Goal: Information Seeking & Learning: Learn about a topic

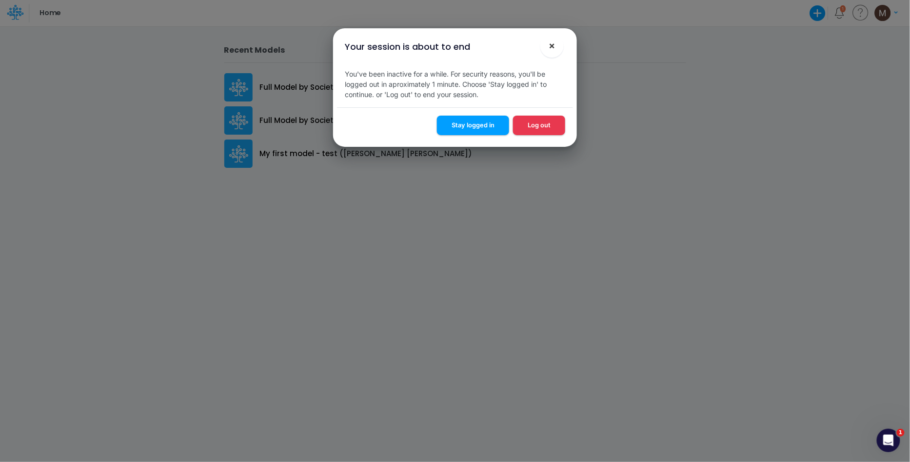
drag, startPoint x: 550, startPoint y: 50, endPoint x: 533, endPoint y: 59, distance: 19.4
click at [550, 50] on span "×" at bounding box center [552, 46] width 6 height 12
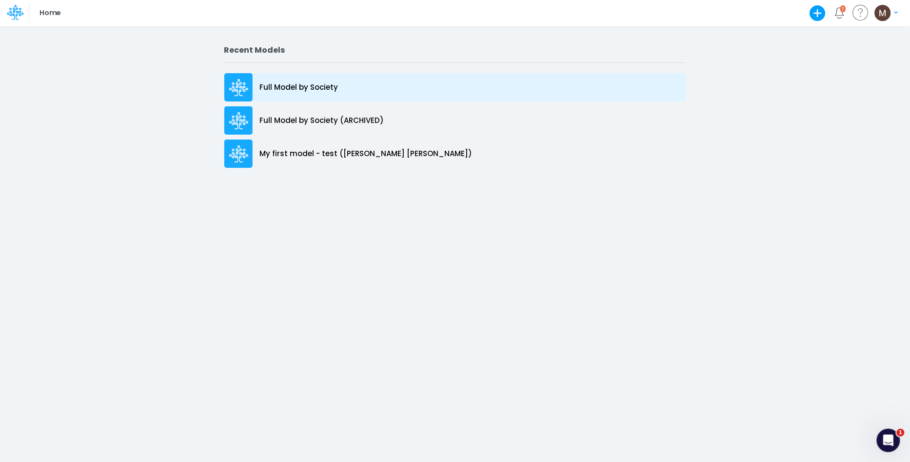
click at [316, 90] on p "Full Model by Society" at bounding box center [299, 87] width 79 height 11
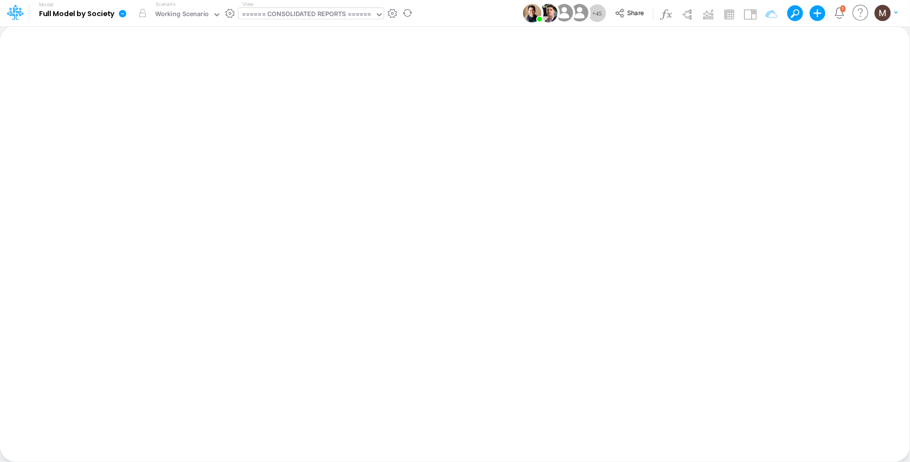
click at [352, 16] on div "====== CONSOLIDATED REPORTS ======" at bounding box center [307, 14] width 130 height 11
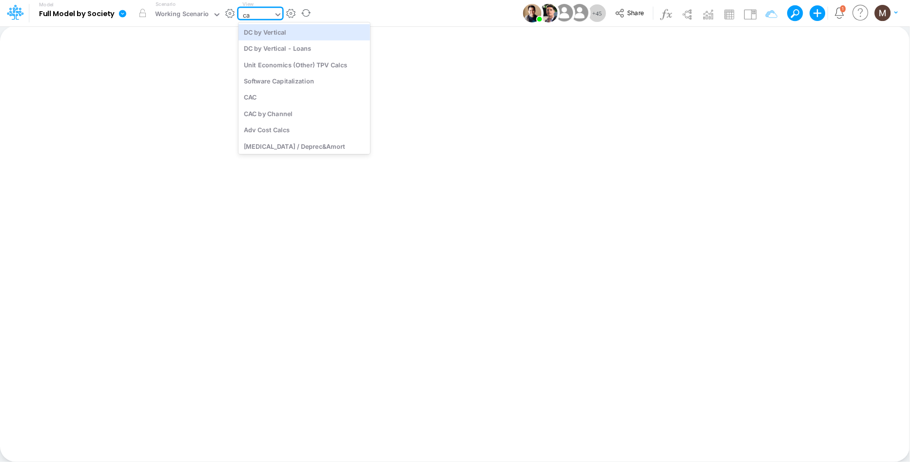
type input "cac"
click at [338, 31] on div "CAC" at bounding box center [304, 32] width 132 height 16
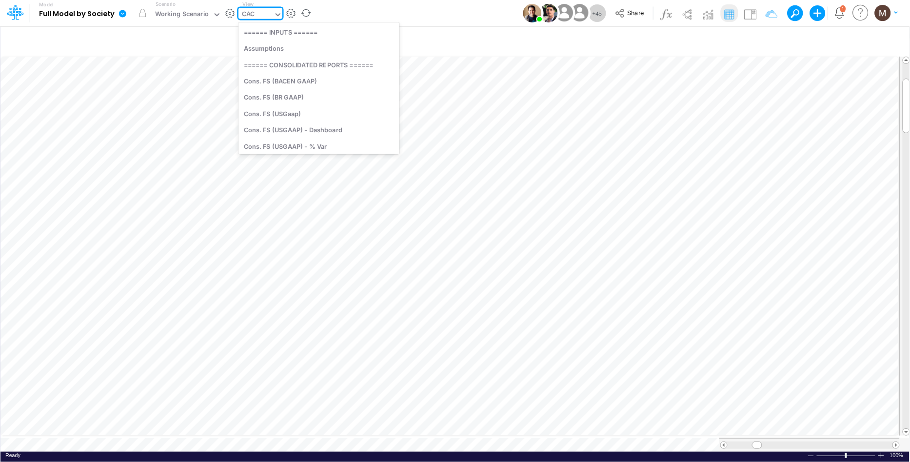
click at [255, 10] on div "CAC" at bounding box center [255, 15] width 35 height 15
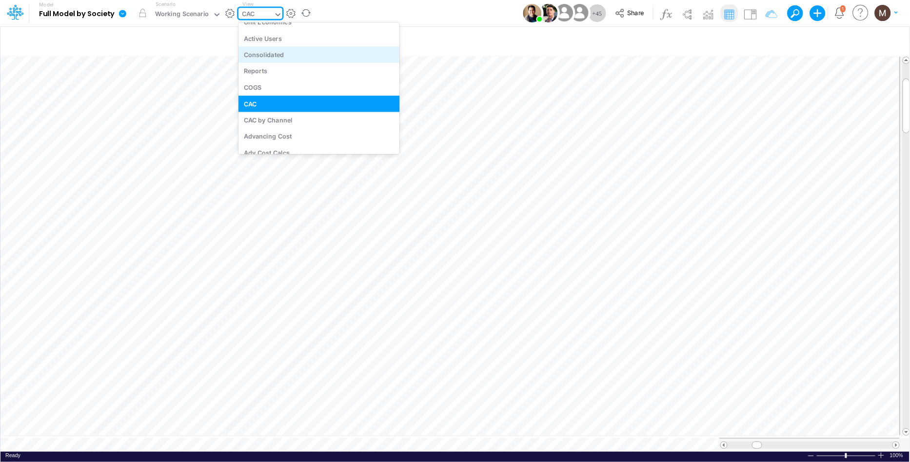
scroll to position [2372, 0]
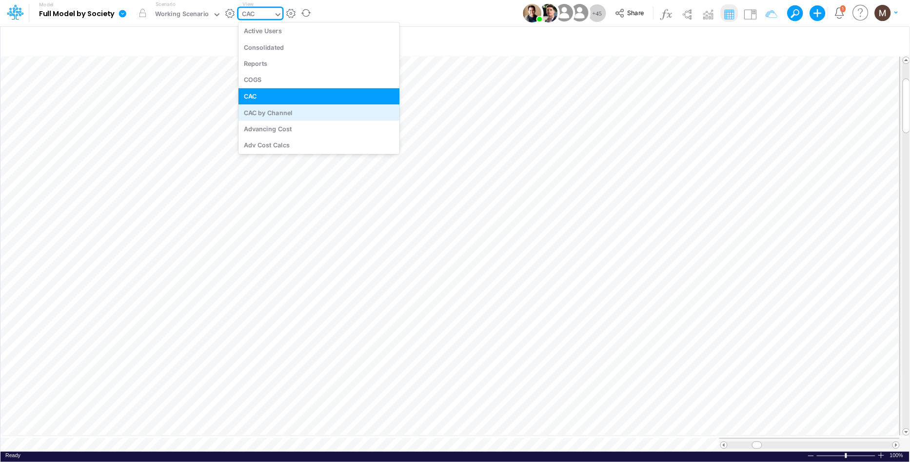
click at [273, 110] on div "CAC by Channel" at bounding box center [318, 112] width 161 height 16
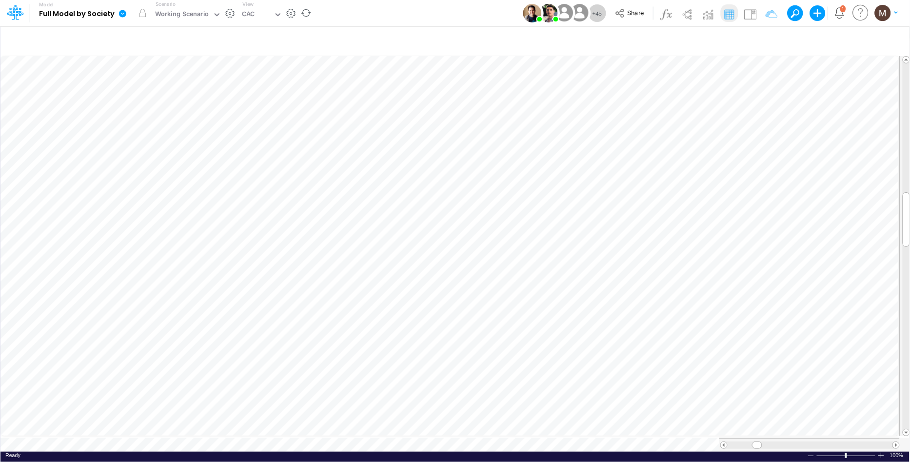
scroll to position [0, 0]
click at [726, 309] on icon "button" at bounding box center [722, 311] width 15 height 10
click at [351, 337] on span "Division (1)" at bounding box center [363, 337] width 90 height 12
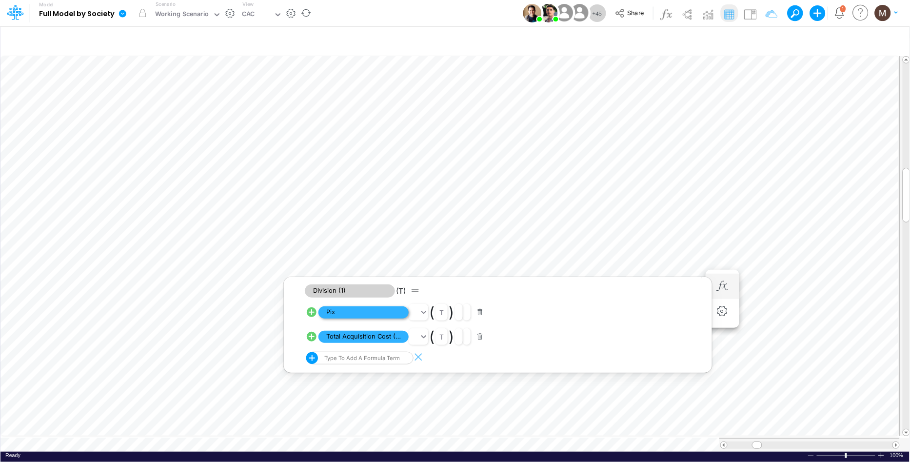
click at [351, 314] on span "Pix" at bounding box center [363, 312] width 90 height 12
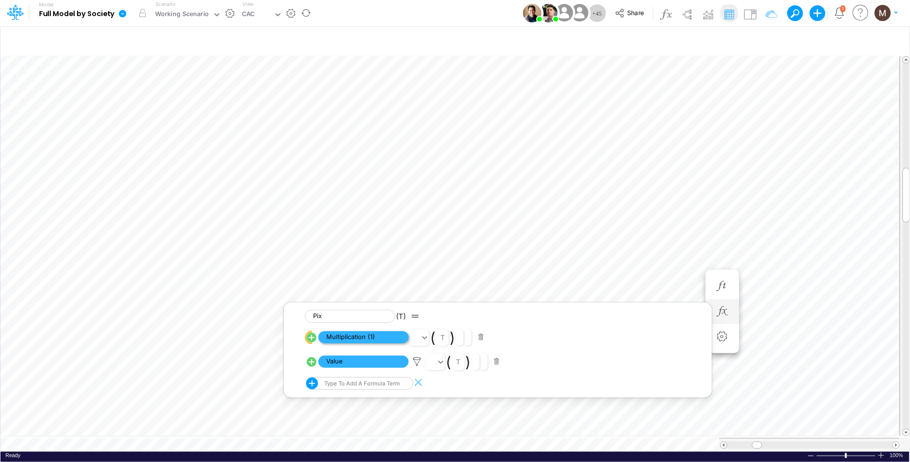
click at [377, 338] on span "Multiplication (1)" at bounding box center [363, 337] width 90 height 12
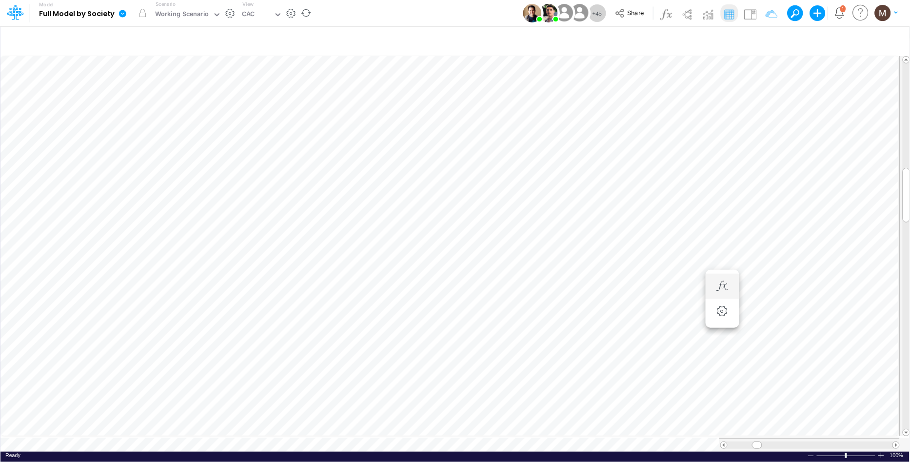
scroll to position [0, 0]
click at [250, 8] on div "CAC" at bounding box center [255, 15] width 35 height 15
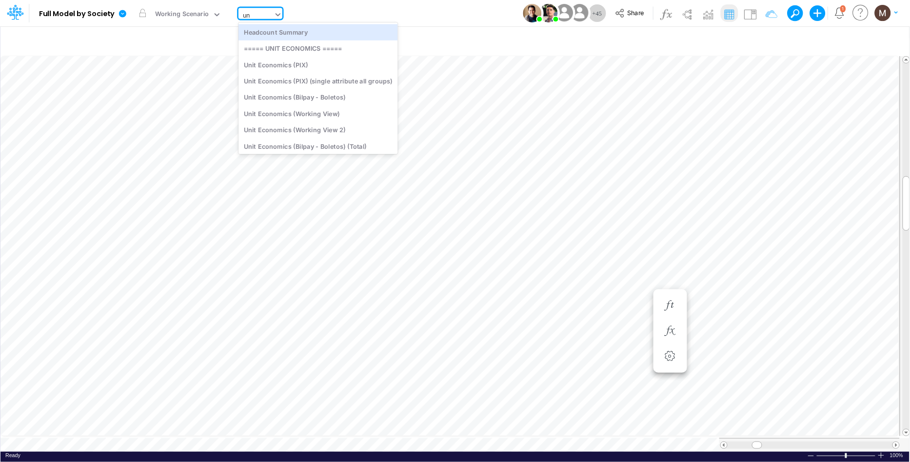
type input "uni"
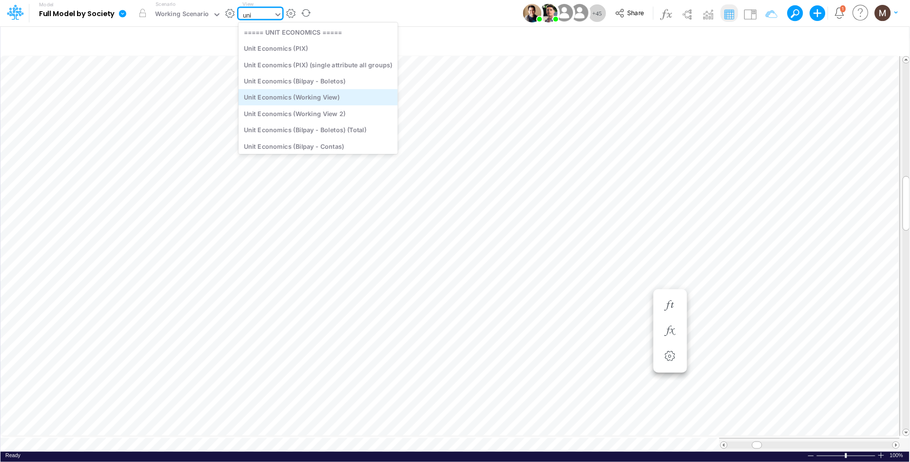
click at [262, 92] on div "Unit Economics (Working View)" at bounding box center [317, 97] width 159 height 16
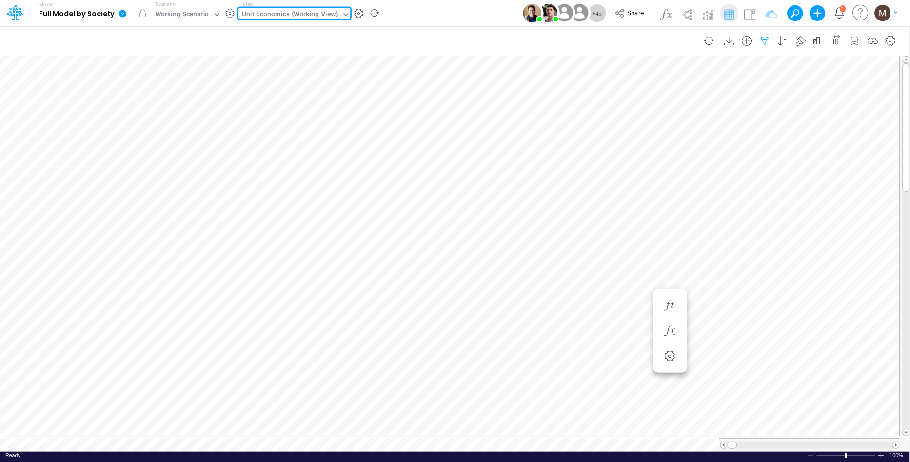
click at [762, 37] on icon "button" at bounding box center [765, 41] width 15 height 10
select select "contains"
select select "tableSearchOR"
select select "contains"
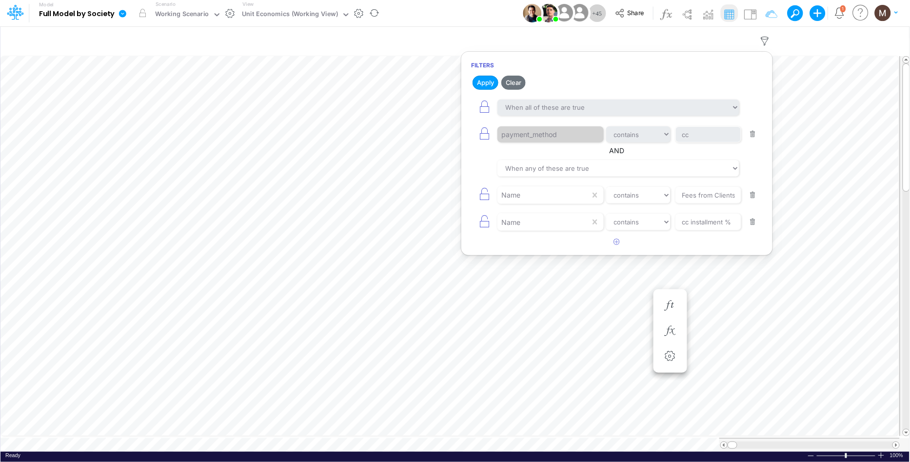
click at [751, 136] on button "button" at bounding box center [753, 134] width 19 height 13
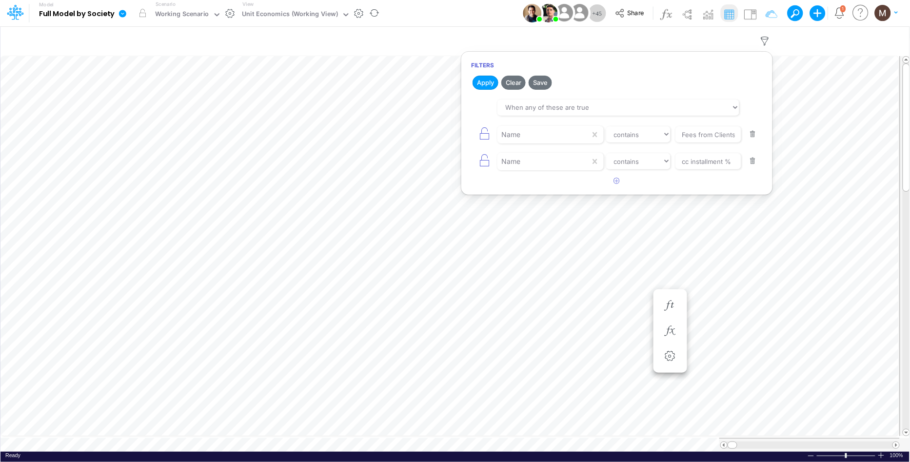
click at [751, 136] on button "button" at bounding box center [753, 134] width 19 height 13
type input "cc installment %"
click at [751, 136] on button "button" at bounding box center [753, 134] width 19 height 13
click at [485, 84] on button "Apply" at bounding box center [486, 83] width 26 height 14
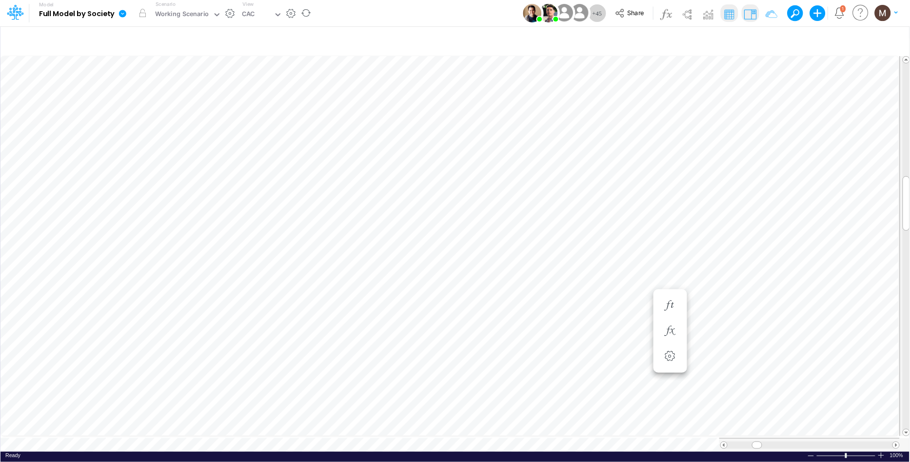
click at [747, 13] on img at bounding box center [750, 14] width 16 height 16
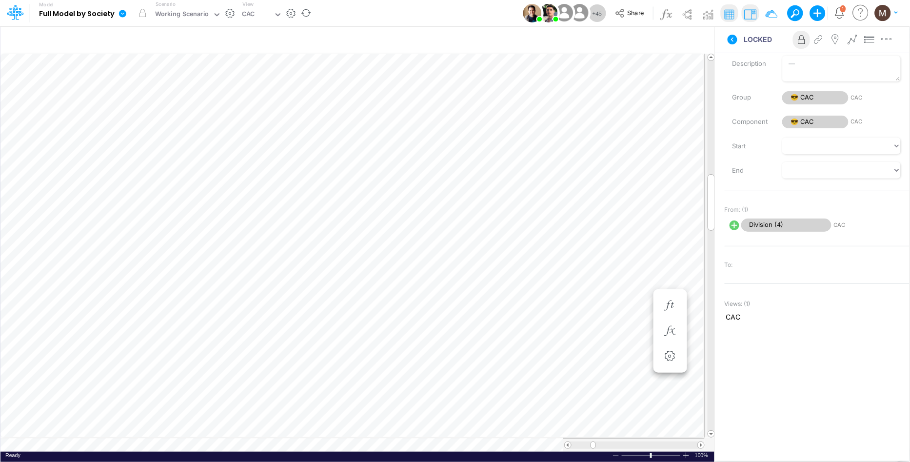
scroll to position [80, 0]
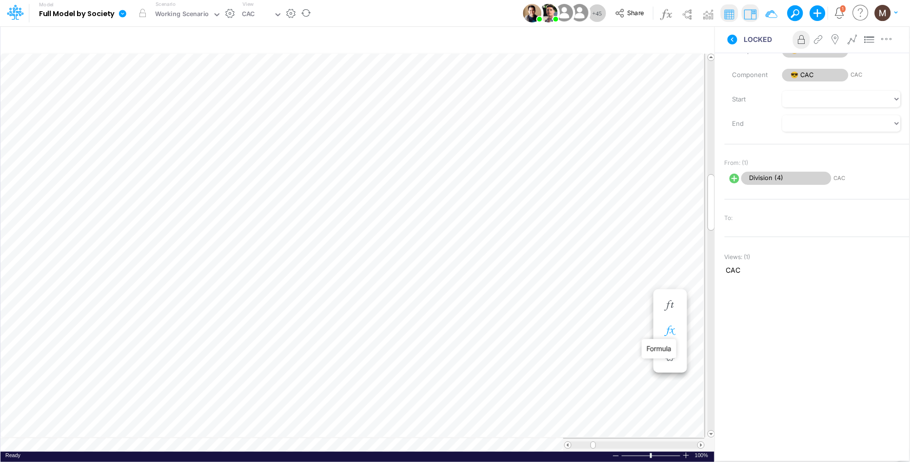
click at [672, 330] on icon "button" at bounding box center [670, 331] width 15 height 10
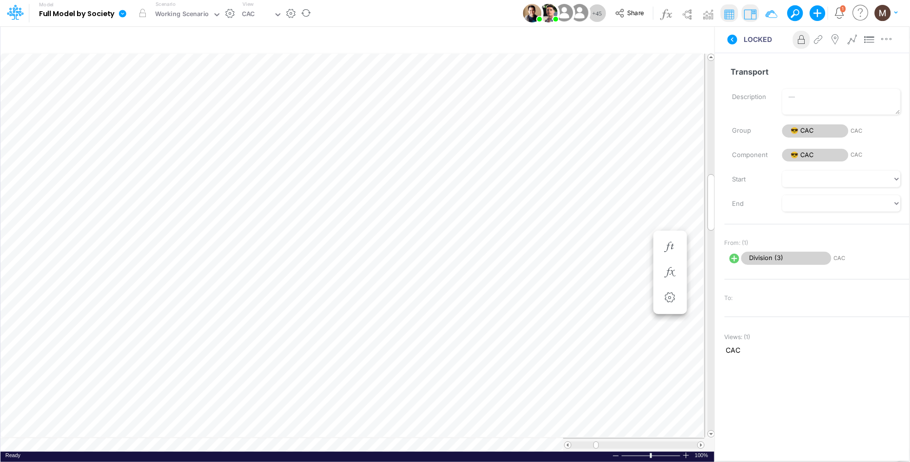
scroll to position [0, 0]
click at [516, 267] on icon "button" at bounding box center [513, 272] width 15 height 10
click at [149, 296] on span "Division (3)" at bounding box center [155, 298] width 90 height 12
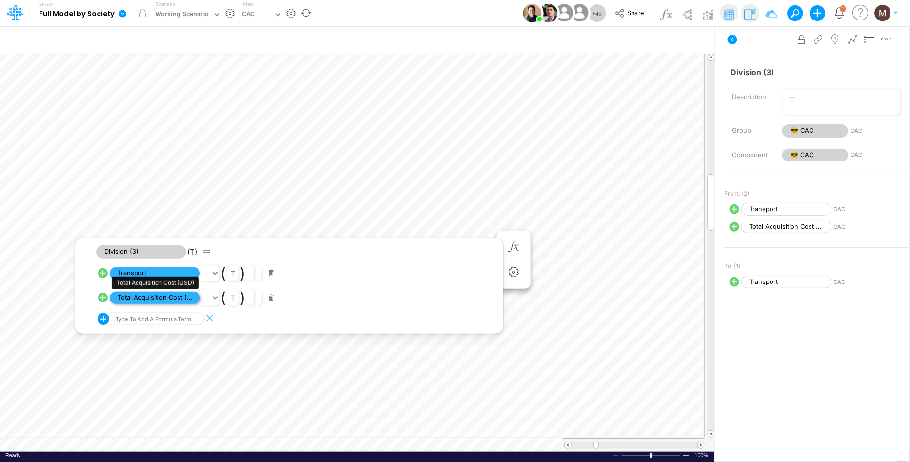
click at [162, 298] on span "Total Acquisition Cost (USD)" at bounding box center [155, 298] width 90 height 12
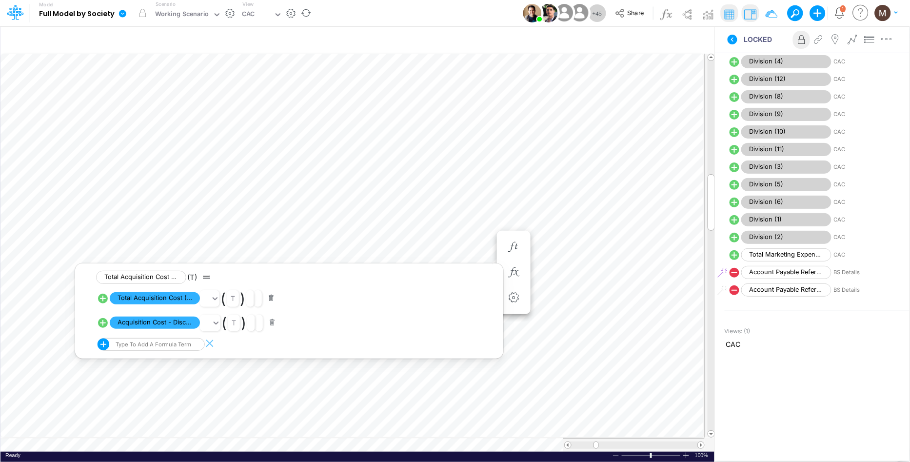
scroll to position [431, 0]
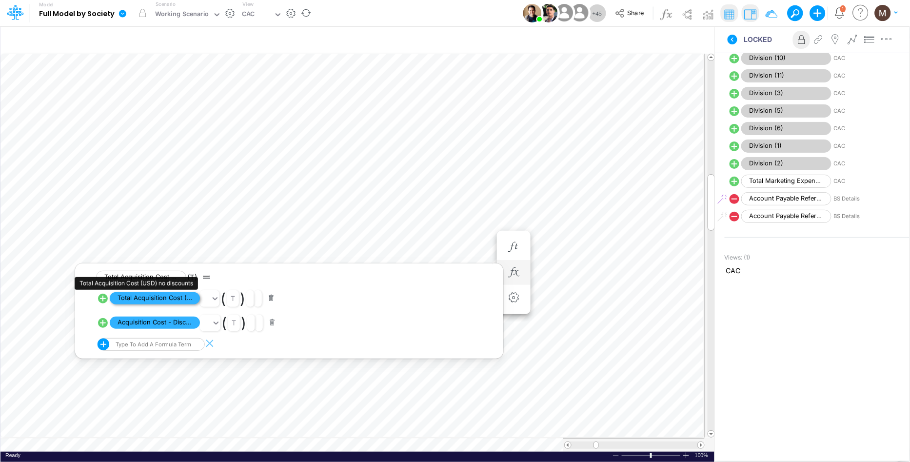
click at [147, 299] on span "Total Acquisition Cost (USD) no discounts" at bounding box center [155, 298] width 90 height 12
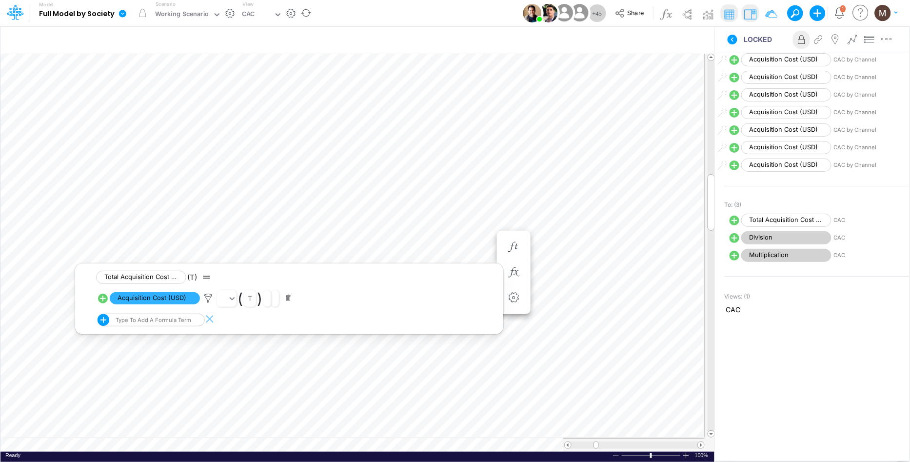
scroll to position [217, 0]
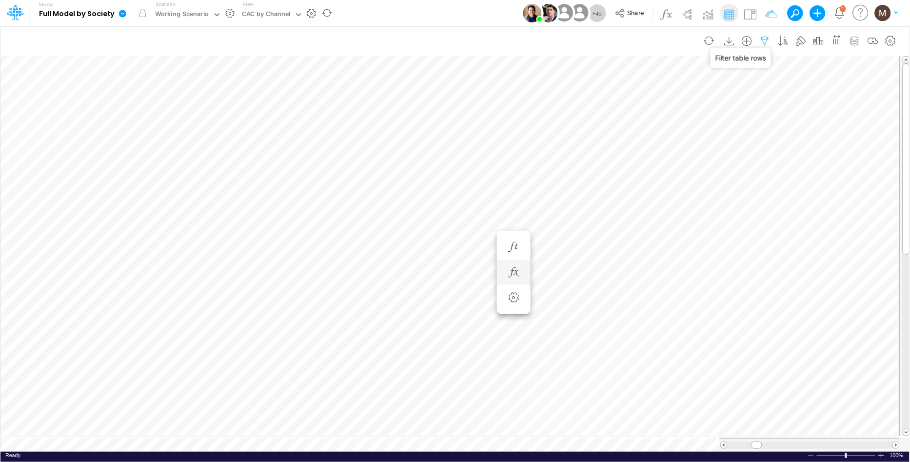
click at [766, 40] on icon "button" at bounding box center [765, 41] width 15 height 10
click at [749, 136] on button "button" at bounding box center [753, 134] width 19 height 13
drag, startPoint x: 476, startPoint y: 83, endPoint x: 470, endPoint y: 94, distance: 12.0
click at [476, 84] on button "Apply" at bounding box center [486, 83] width 26 height 14
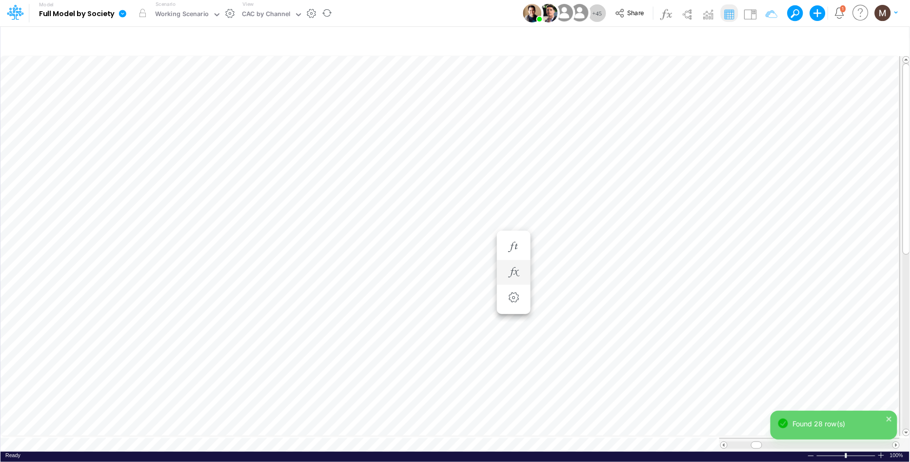
scroll to position [0, 0]
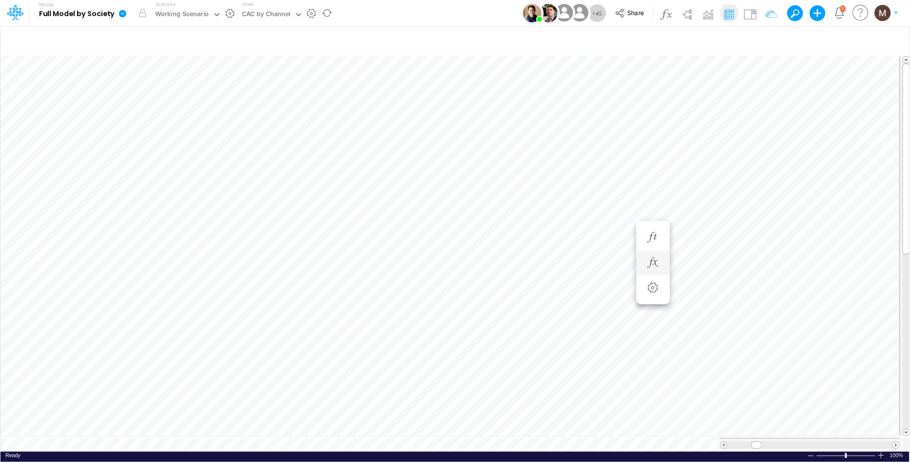
click at [215, 452] on div "Ready 100% Sum: null Max: null Min: null Numerical Count: null Count: null Aver…" at bounding box center [454, 458] width 909 height 12
click at [748, 15] on img at bounding box center [750, 14] width 16 height 16
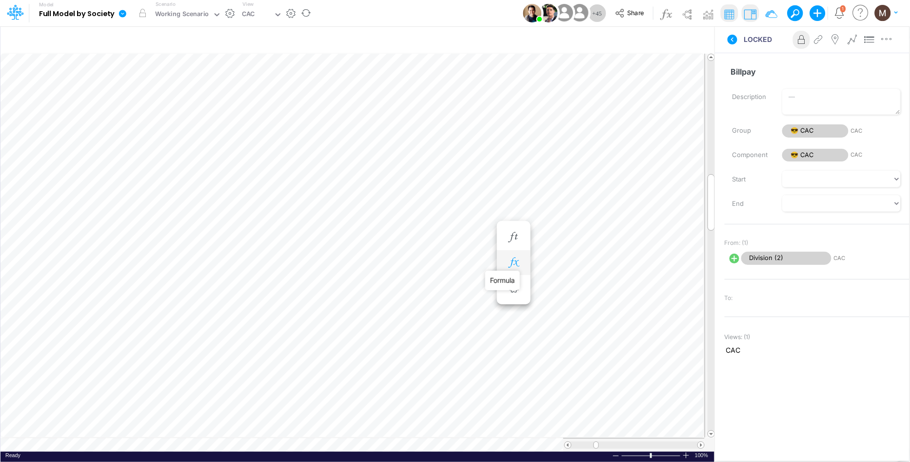
click at [513, 263] on icon "button" at bounding box center [513, 263] width 15 height 10
click at [182, 286] on span "Division (2)" at bounding box center [155, 288] width 90 height 12
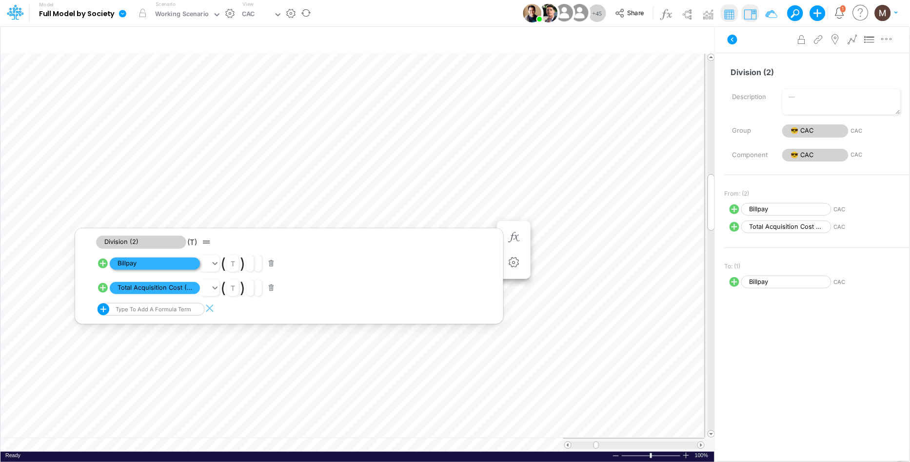
click at [144, 263] on span "Billpay" at bounding box center [155, 264] width 90 height 12
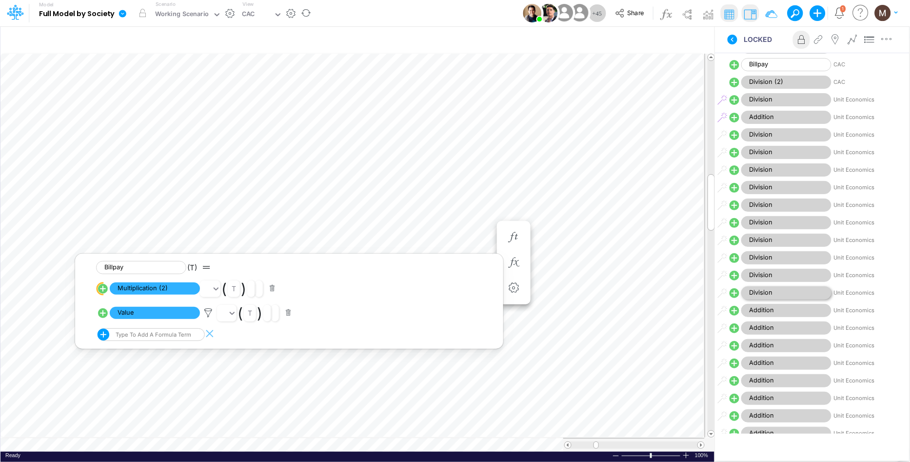
scroll to position [793, 0]
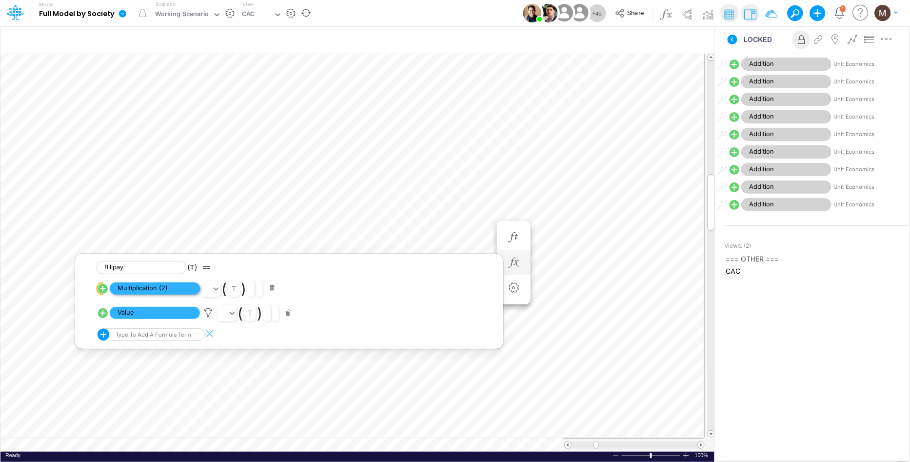
click at [158, 288] on span "Multiplication (2)" at bounding box center [155, 288] width 90 height 12
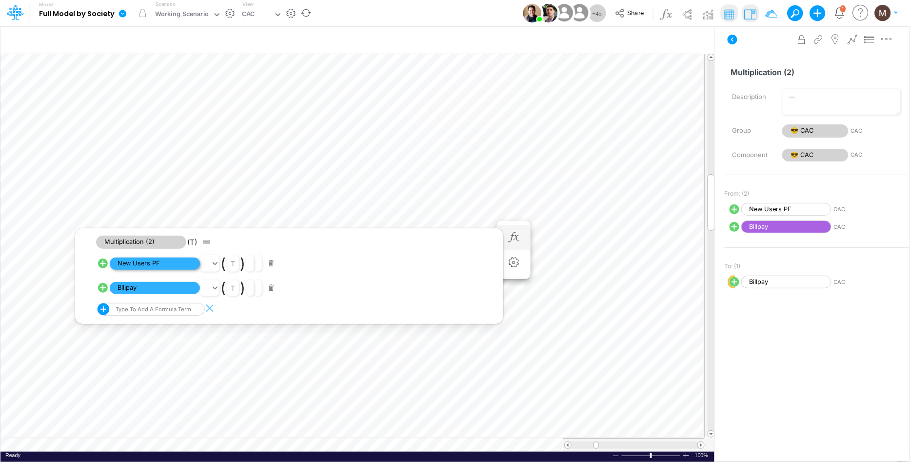
click at [182, 265] on span "New Users PF" at bounding box center [155, 264] width 90 height 12
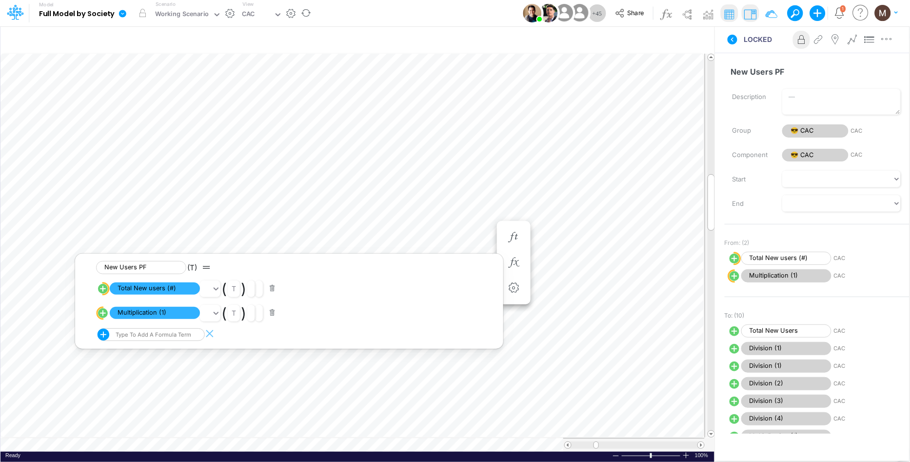
scroll to position [285, 0]
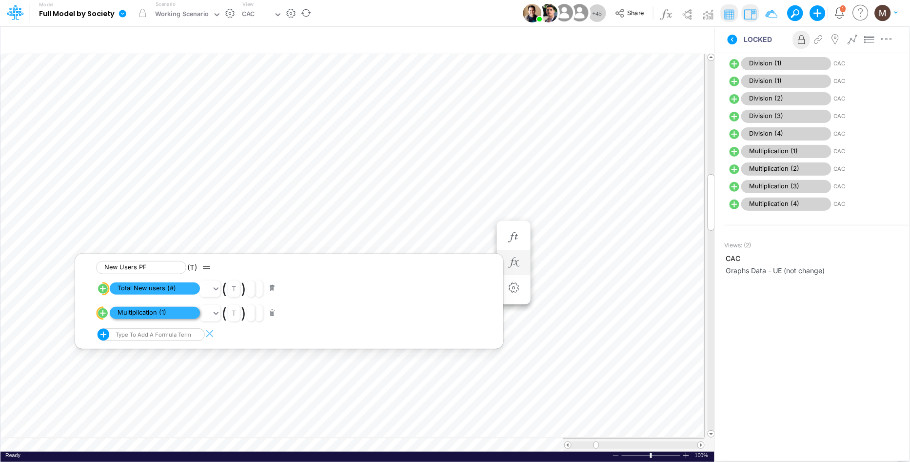
click at [145, 316] on span "Multiplication (1)" at bounding box center [155, 313] width 90 height 12
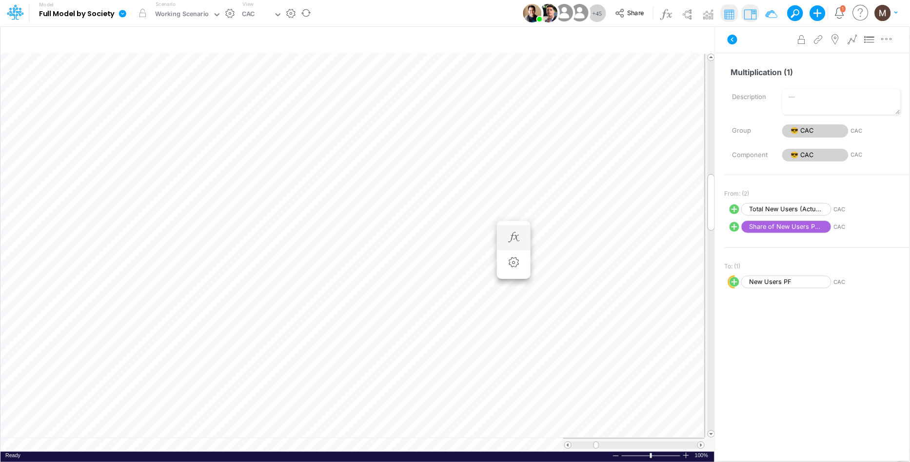
scroll to position [0, 0]
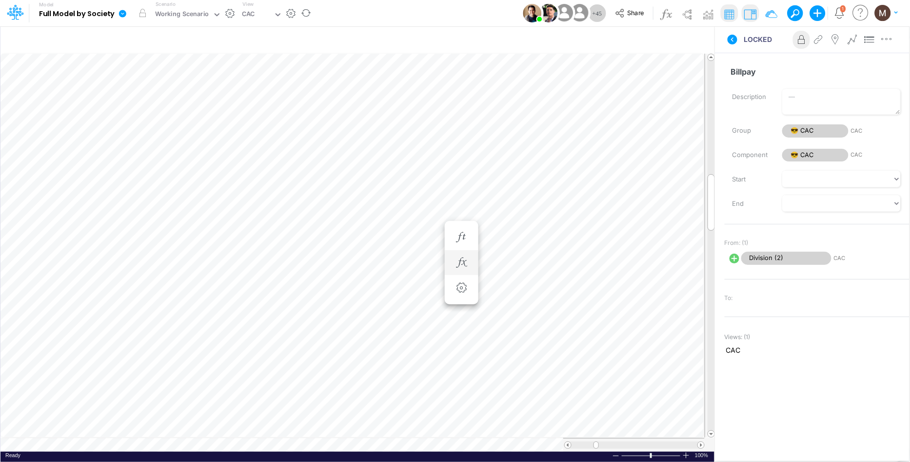
scroll to position [0, 0]
click at [517, 261] on icon "button" at bounding box center [513, 263] width 15 height 10
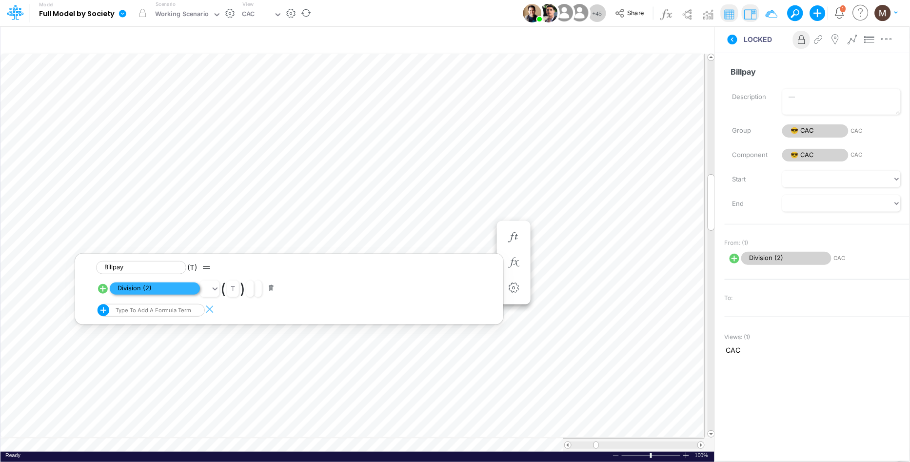
click at [145, 291] on span "Division (2)" at bounding box center [155, 288] width 90 height 12
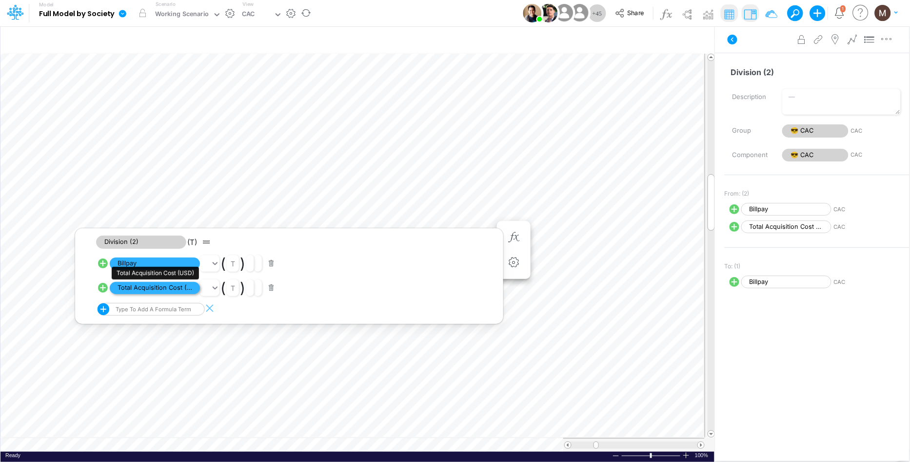
click at [172, 287] on span "Total Acquisition Cost (USD)" at bounding box center [155, 288] width 90 height 12
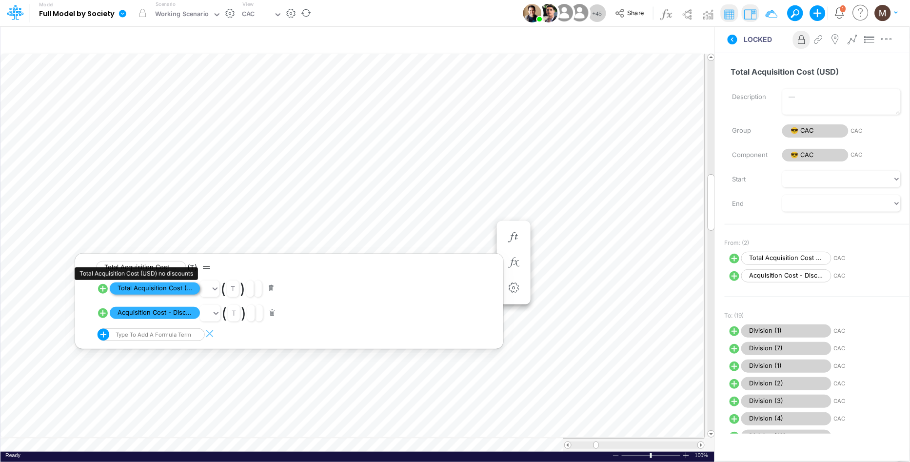
click at [170, 289] on span "Total Acquisition Cost (USD) no discounts" at bounding box center [155, 288] width 90 height 12
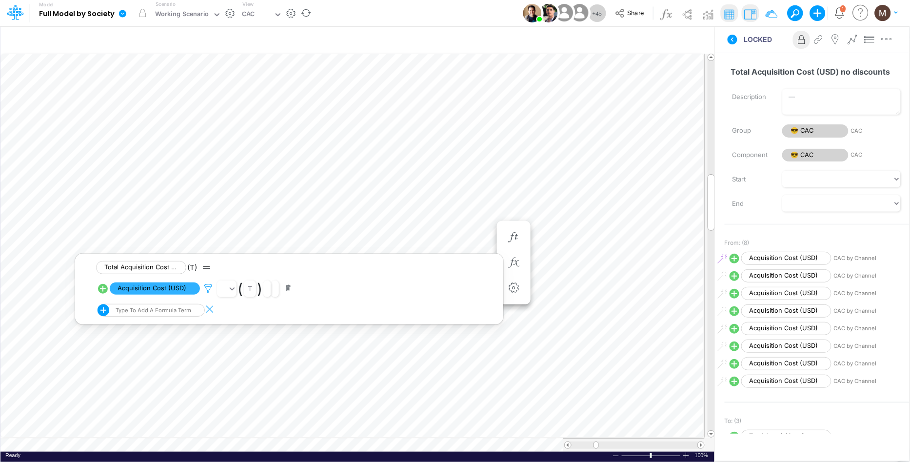
click at [207, 287] on icon at bounding box center [208, 288] width 15 height 10
click at [182, 288] on div at bounding box center [455, 233] width 910 height 457
click at [177, 289] on span "Acquisition Cost (USD)" at bounding box center [155, 288] width 90 height 12
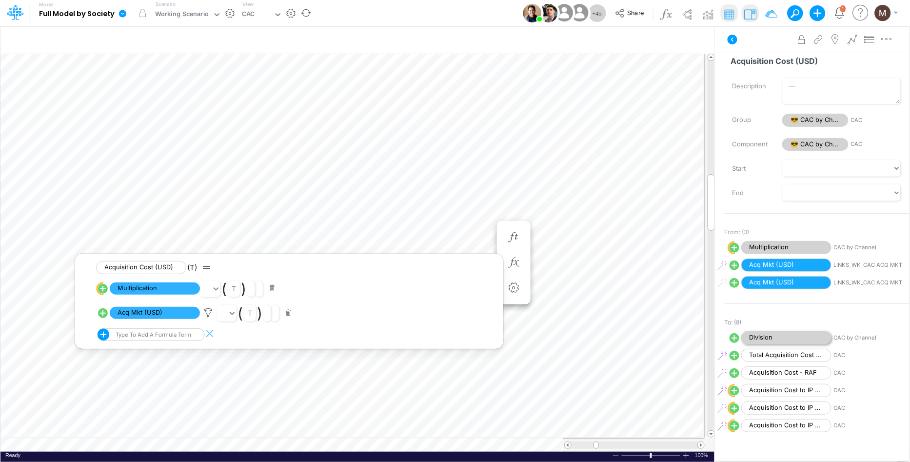
scroll to position [223, 0]
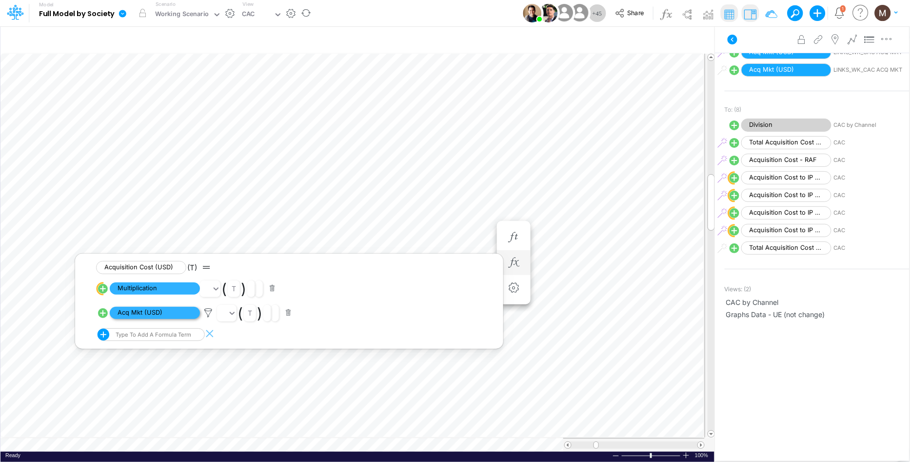
click at [159, 317] on span "Acq Mkt (USD)" at bounding box center [155, 313] width 90 height 12
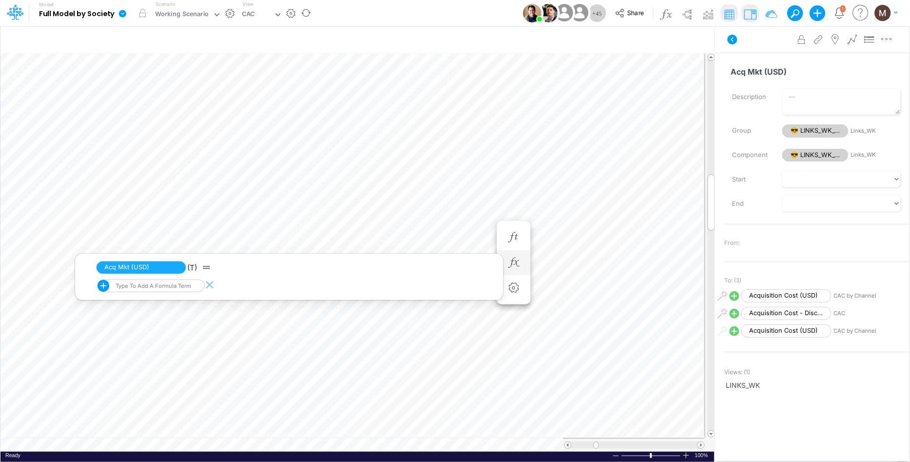
scroll to position [115, 0]
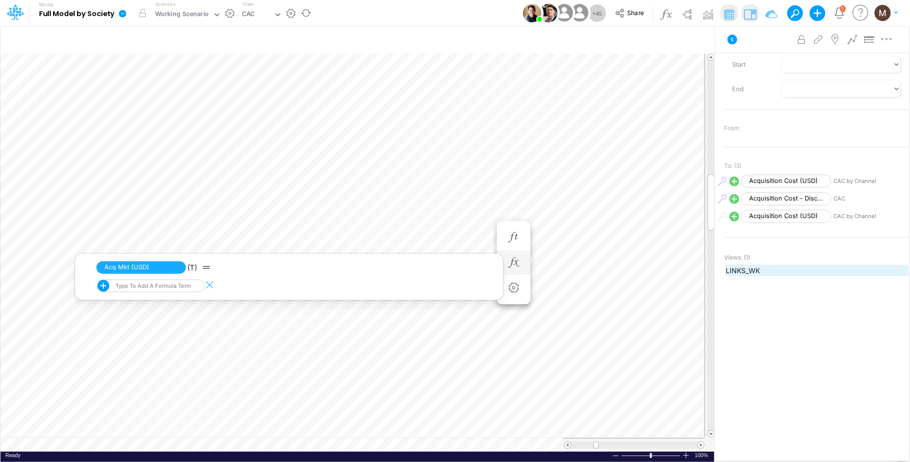
click at [750, 268] on span "LINKS_WK" at bounding box center [817, 270] width 182 height 10
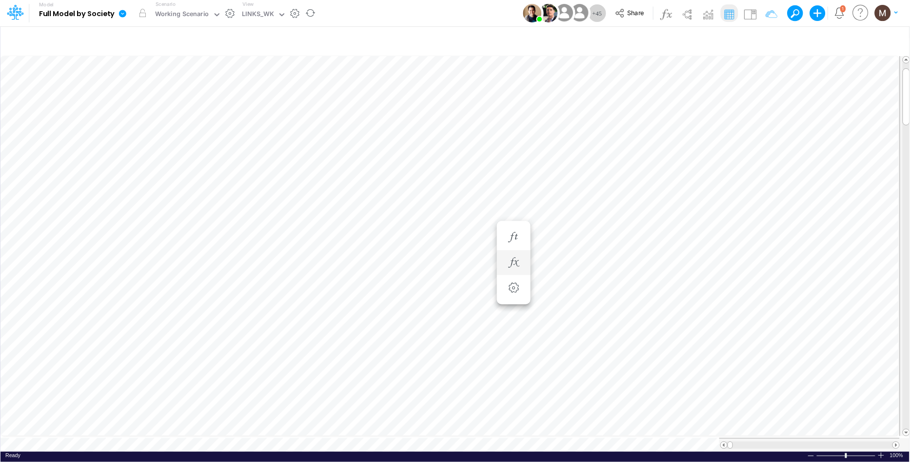
scroll to position [0, 0]
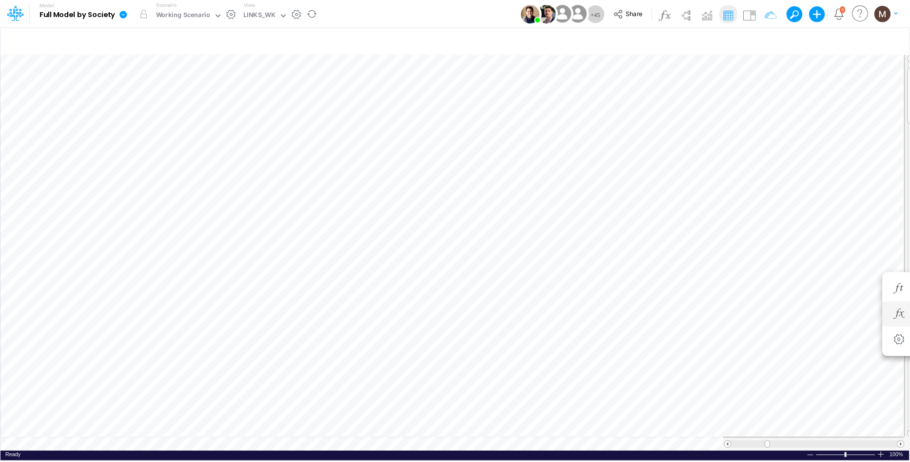
scroll to position [0, 0]
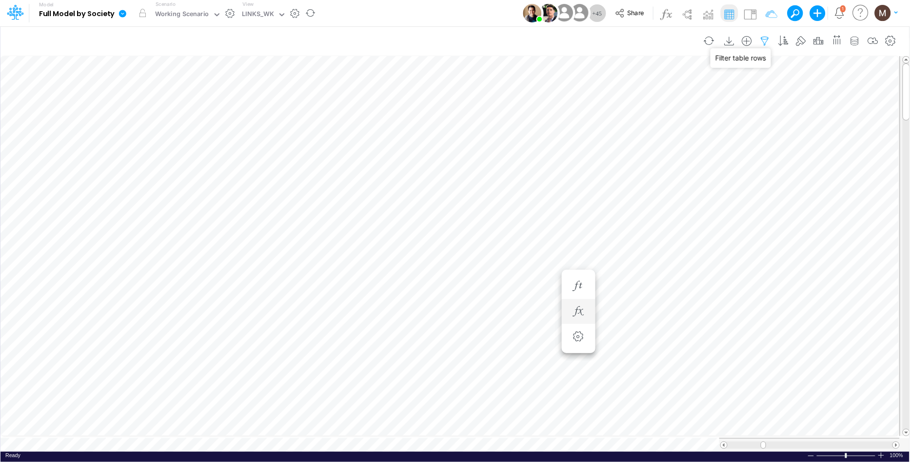
click at [763, 40] on icon "button" at bounding box center [765, 41] width 15 height 10
click at [355, 455] on div "Ready 100% Sum: null Max: null Min: null Numerical Count: null Count: null Aver…" at bounding box center [454, 458] width 909 height 12
click at [764, 37] on icon "button" at bounding box center [765, 41] width 15 height 10
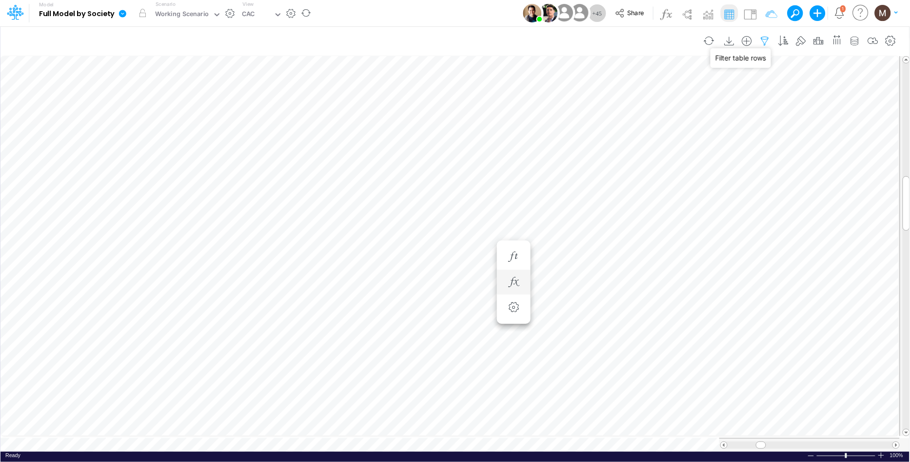
select select "notEqual"
click at [510, 257] on icon "button" at bounding box center [513, 257] width 15 height 10
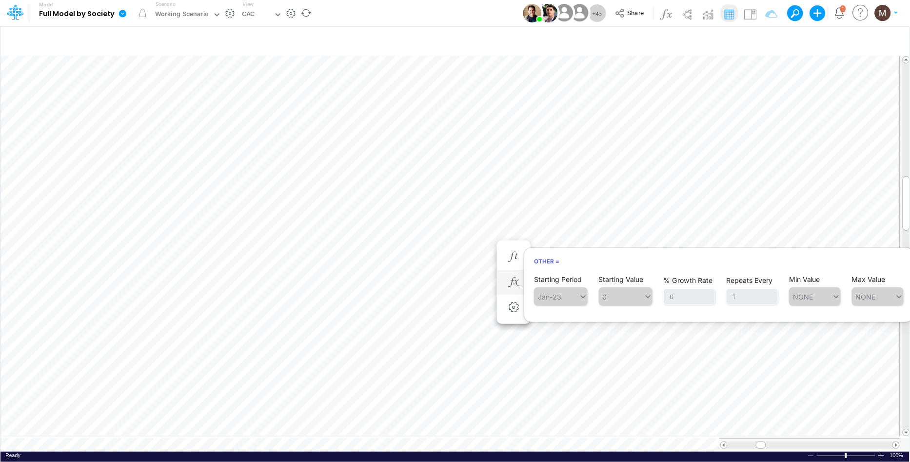
scroll to position [0, 0]
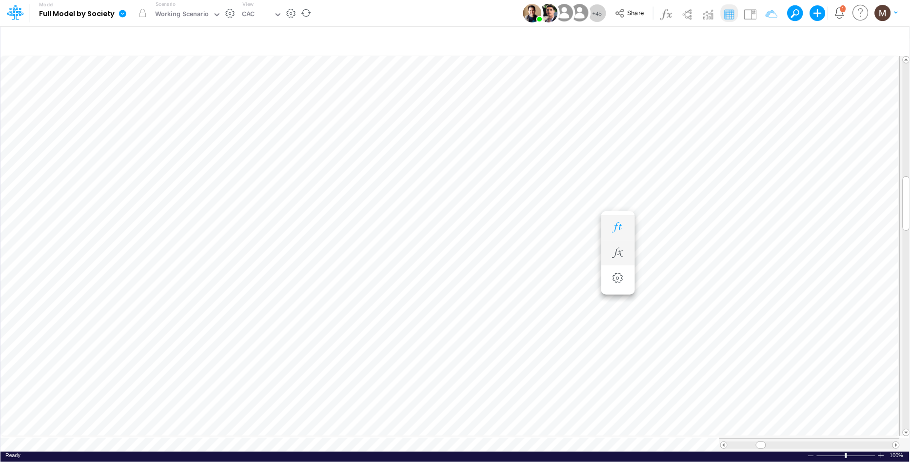
click at [616, 230] on icon "button" at bounding box center [618, 227] width 15 height 10
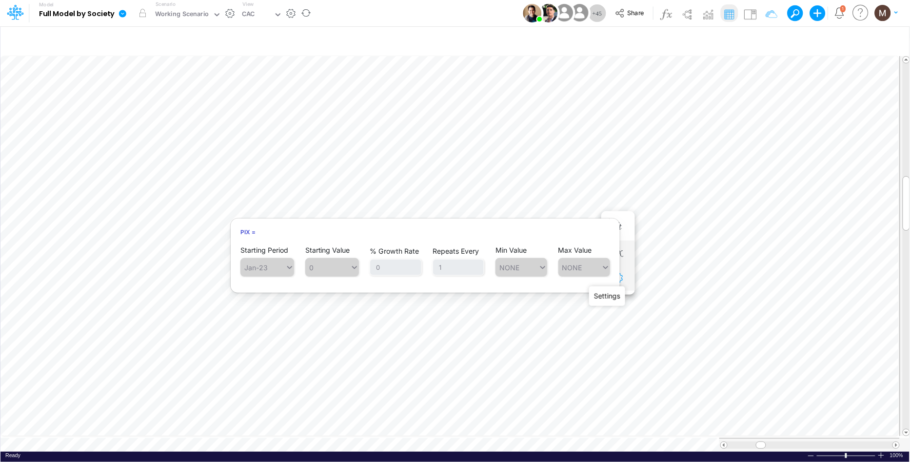
click at [619, 277] on icon "button" at bounding box center [618, 278] width 15 height 10
select select "field"
select select "Number"
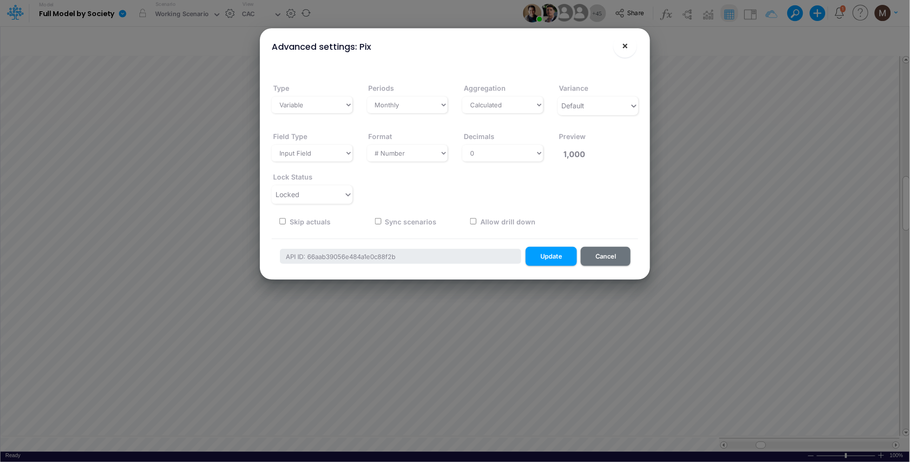
click at [625, 48] on span "×" at bounding box center [625, 46] width 6 height 12
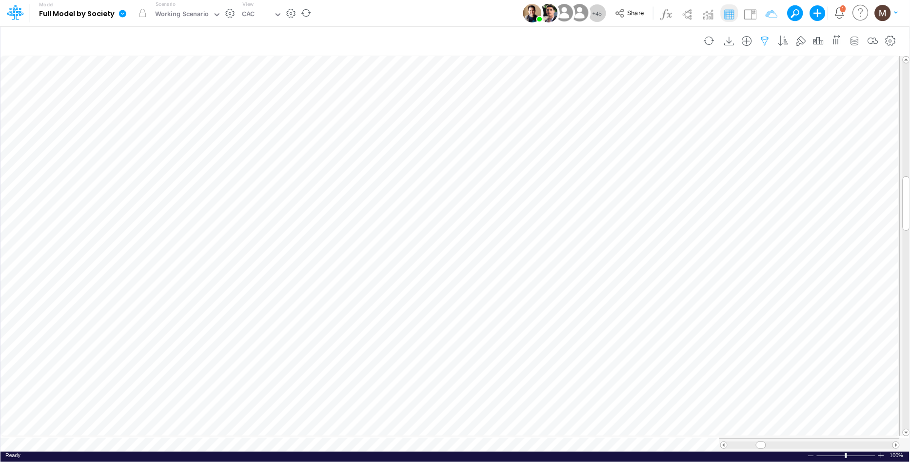
click at [766, 36] on icon "button" at bounding box center [765, 41] width 15 height 10
select select "notEqual"
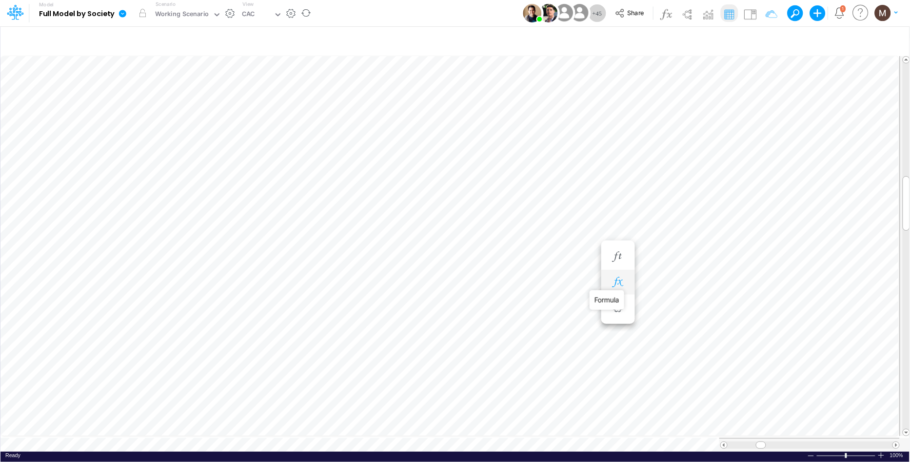
click at [622, 285] on icon "button" at bounding box center [618, 282] width 15 height 10
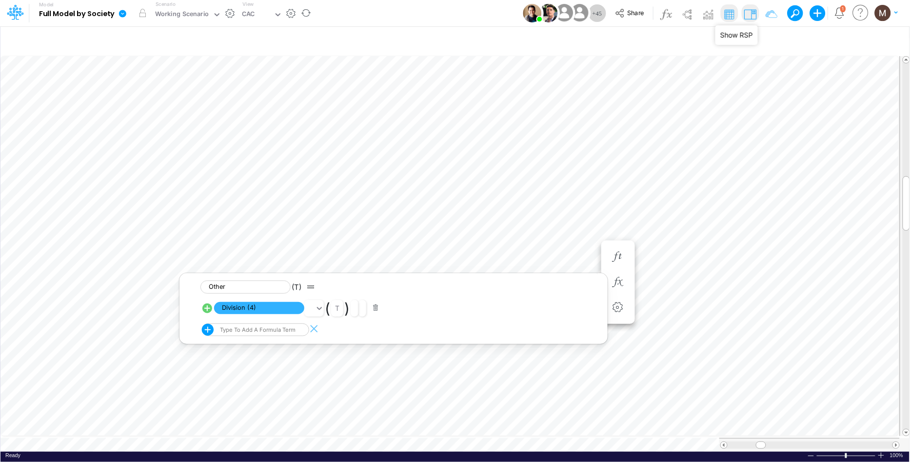
click at [749, 18] on img at bounding box center [750, 14] width 16 height 16
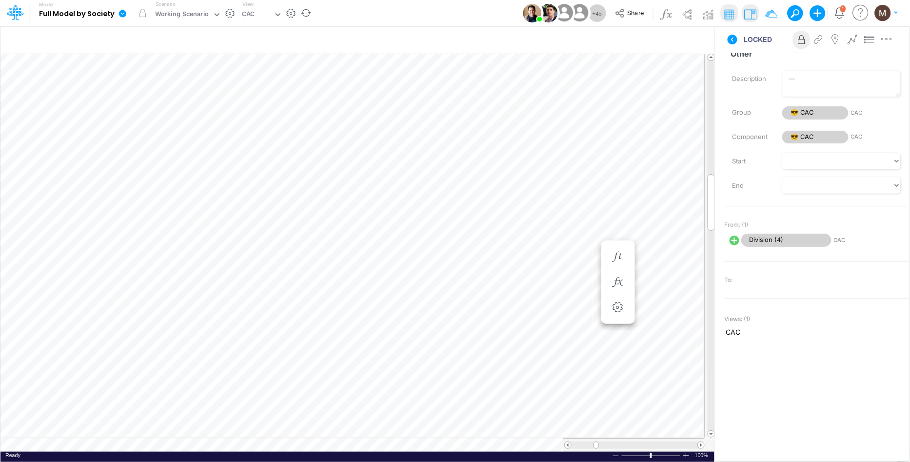
scroll to position [0, 0]
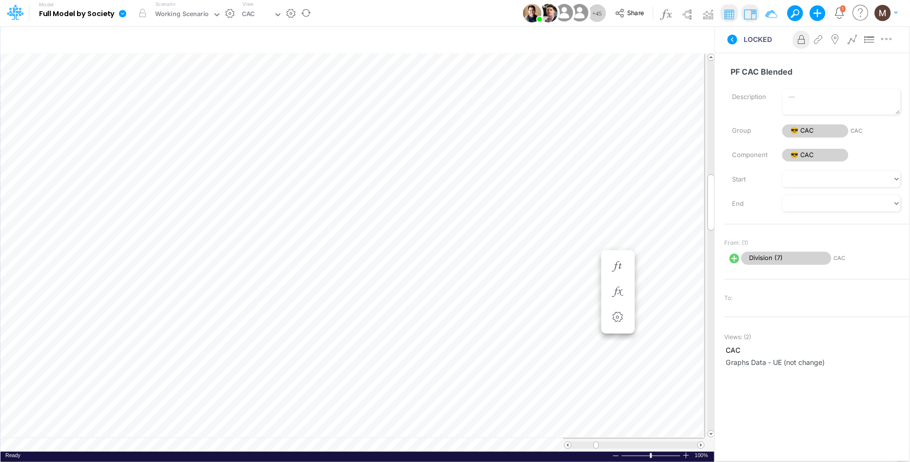
scroll to position [0, 0]
click at [617, 279] on icon "button" at bounding box center [618, 282] width 15 height 10
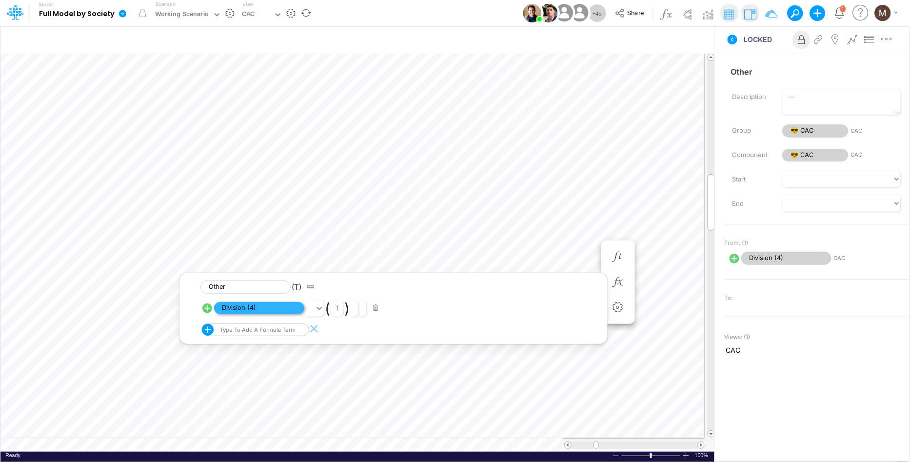
click at [258, 305] on span "Division (4)" at bounding box center [259, 308] width 90 height 12
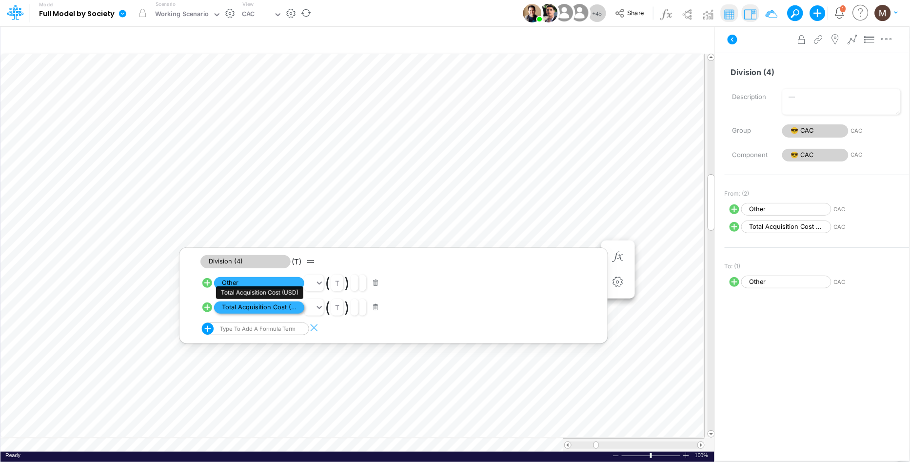
click at [259, 304] on span "Total Acquisition Cost (USD)" at bounding box center [259, 307] width 90 height 12
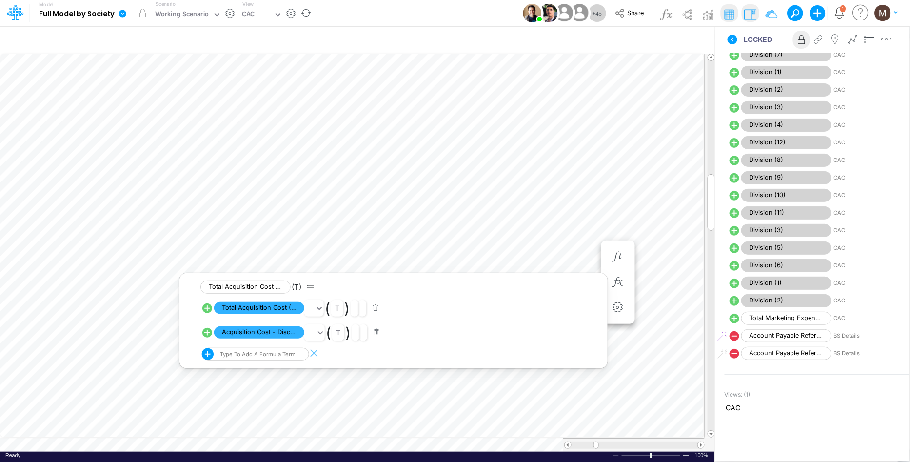
scroll to position [369, 0]
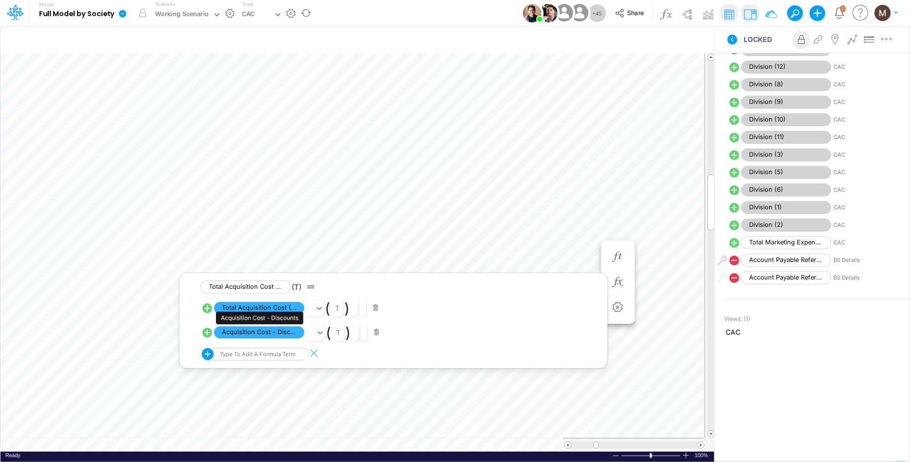
click at [279, 313] on div "Acquisition Cost - Discounts" at bounding box center [259, 318] width 87 height 13
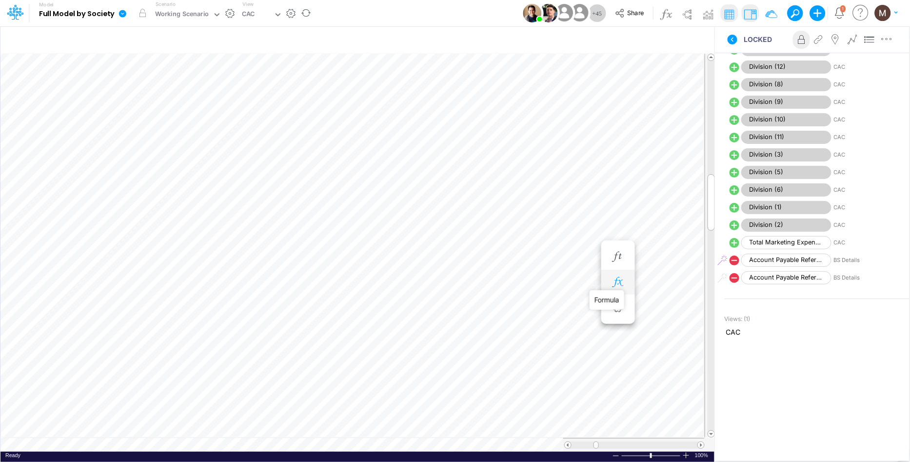
click at [619, 287] on icon "button" at bounding box center [618, 282] width 15 height 10
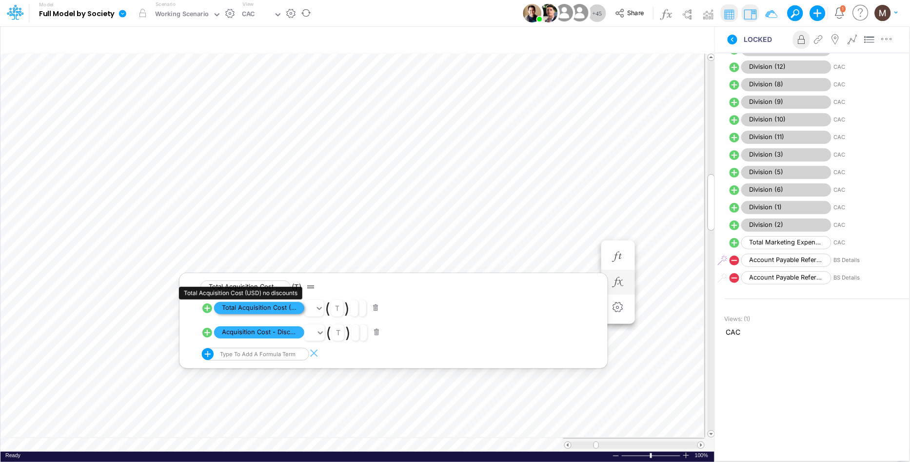
click at [260, 307] on span "Total Acquisition Cost (USD) no discounts" at bounding box center [259, 308] width 90 height 12
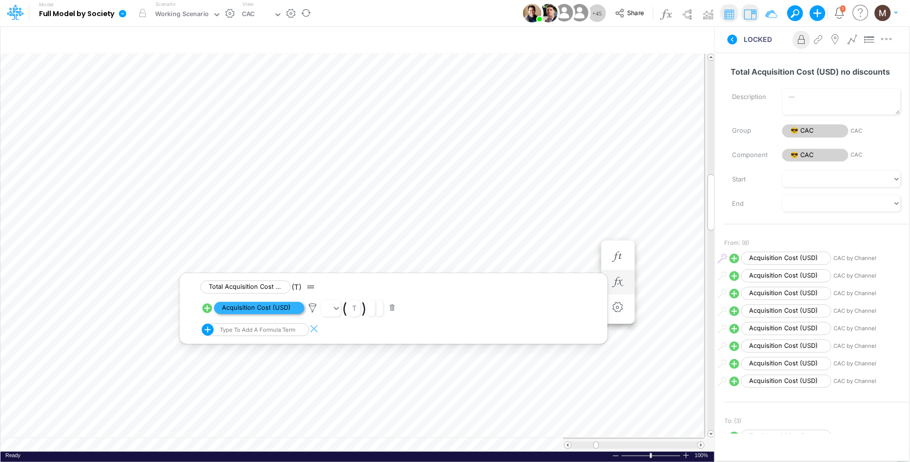
click at [256, 311] on span "Acquisition Cost (USD)" at bounding box center [259, 308] width 90 height 12
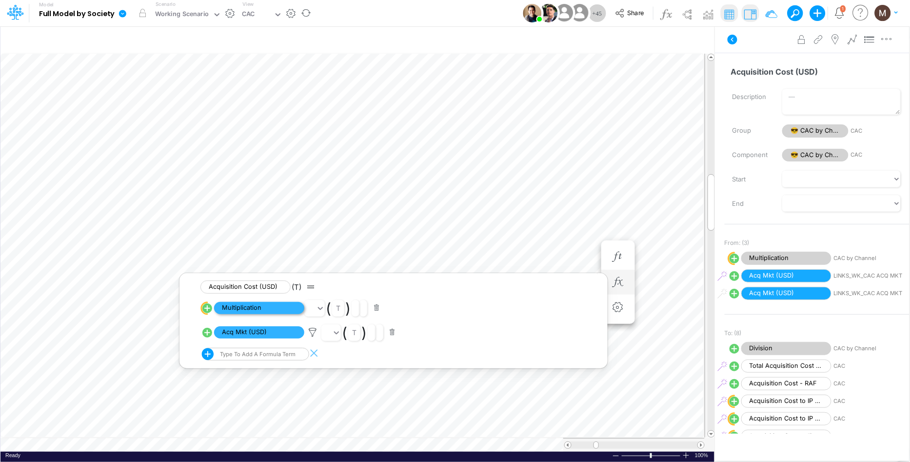
click at [256, 310] on span "Multiplication" at bounding box center [259, 308] width 90 height 12
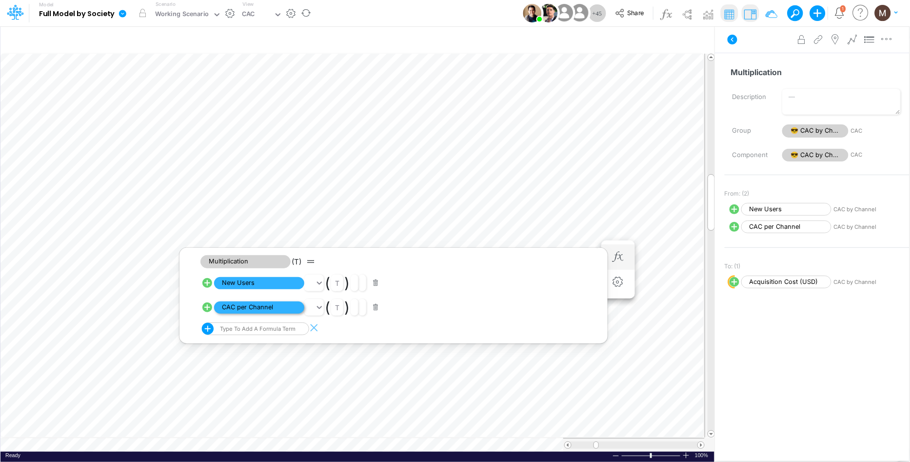
click at [277, 309] on span "CAC per Channel" at bounding box center [259, 307] width 90 height 12
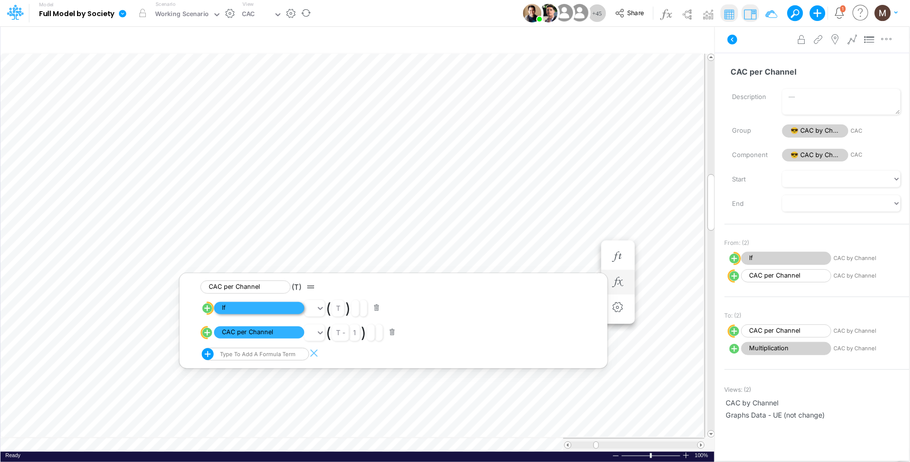
click at [266, 311] on span "If" at bounding box center [259, 308] width 90 height 12
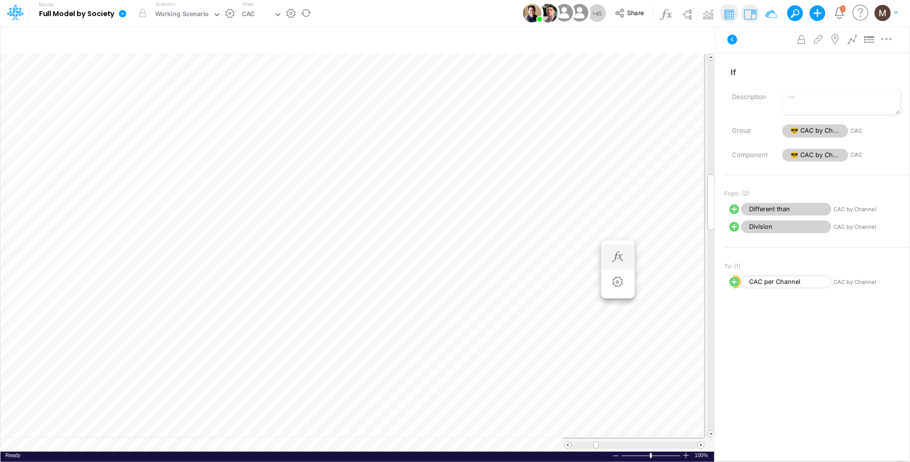
scroll to position [0, 0]
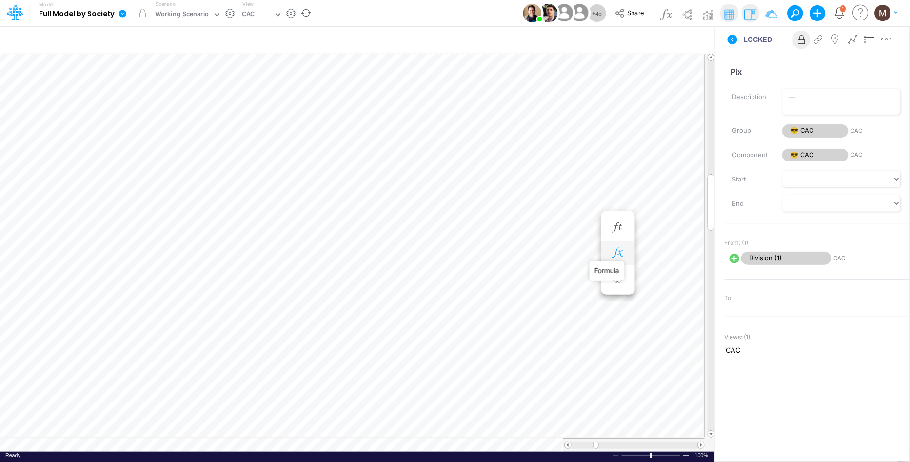
click at [618, 256] on icon "button" at bounding box center [618, 253] width 15 height 10
click at [251, 279] on span "Division (1)" at bounding box center [259, 279] width 90 height 12
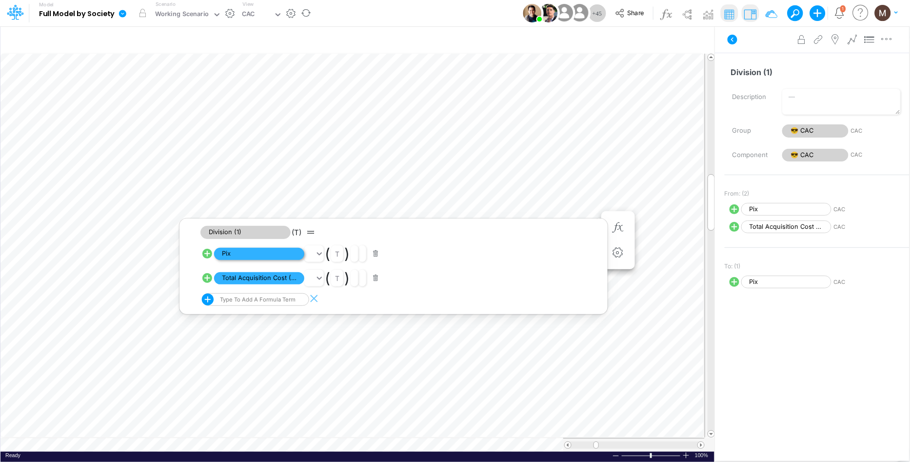
click at [254, 251] on span "Pix" at bounding box center [259, 254] width 90 height 12
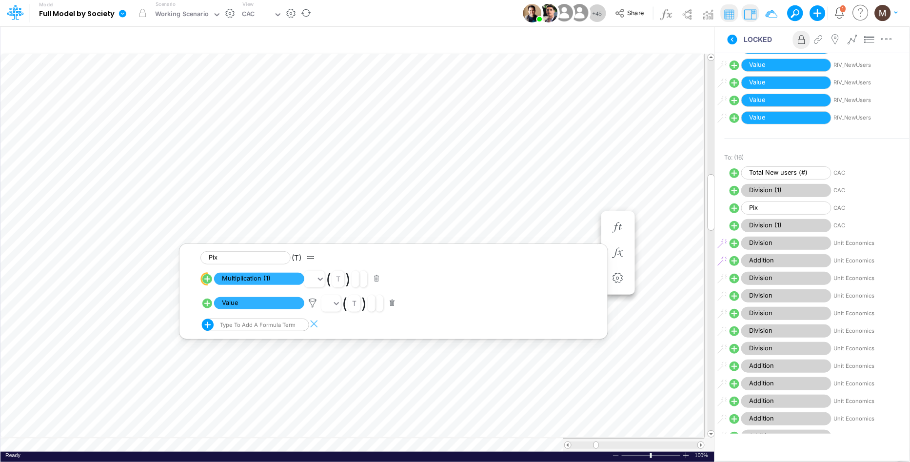
scroll to position [314, 0]
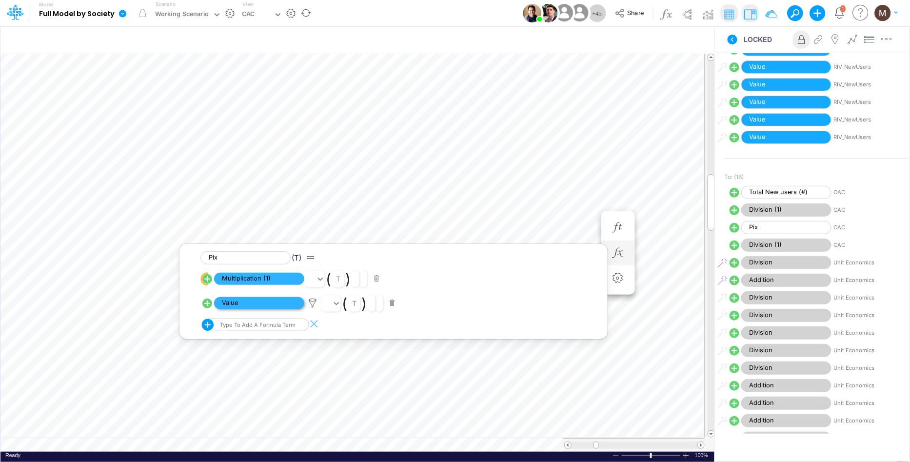
click at [261, 307] on span "Value" at bounding box center [259, 303] width 90 height 12
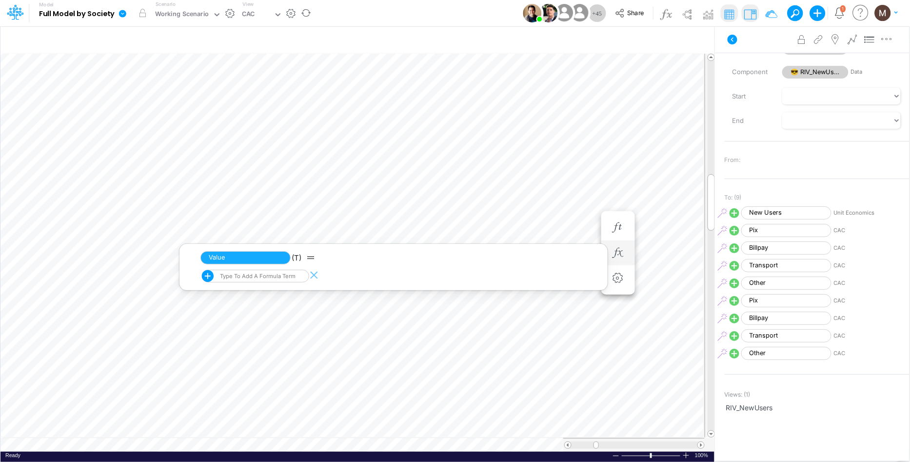
scroll to position [0, 0]
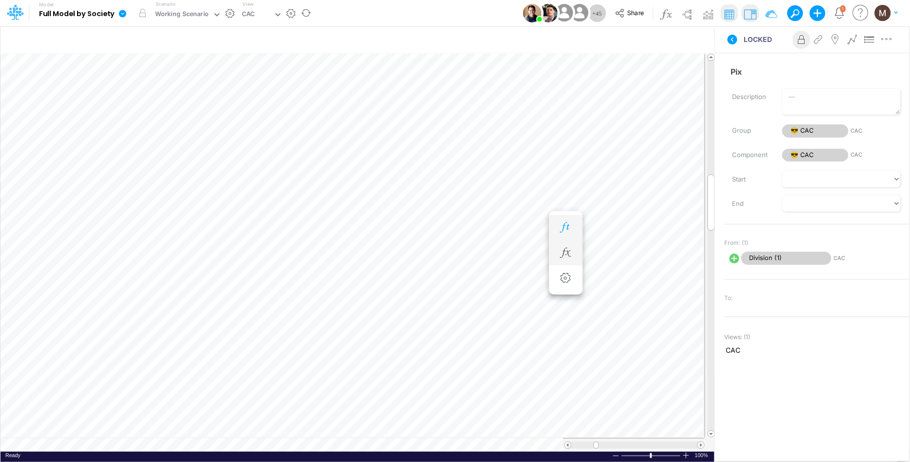
scroll to position [0, 0]
click at [622, 248] on icon "button" at bounding box center [618, 253] width 15 height 10
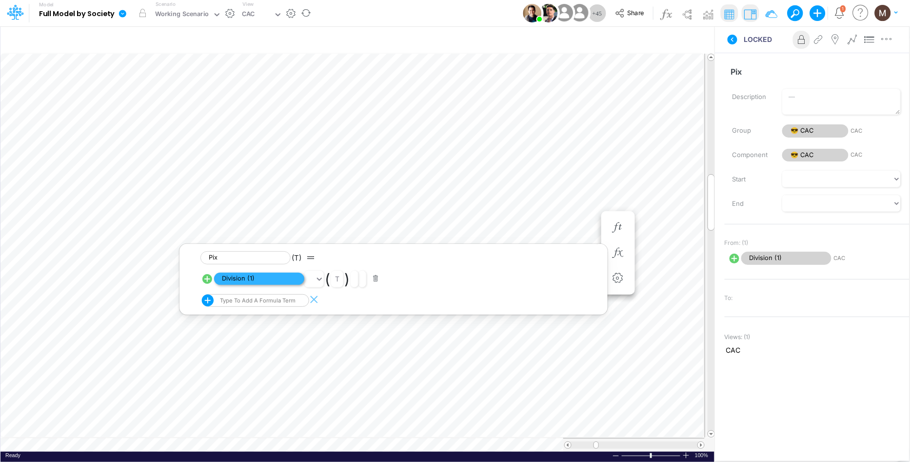
click at [288, 279] on span "Division (1)" at bounding box center [259, 279] width 90 height 12
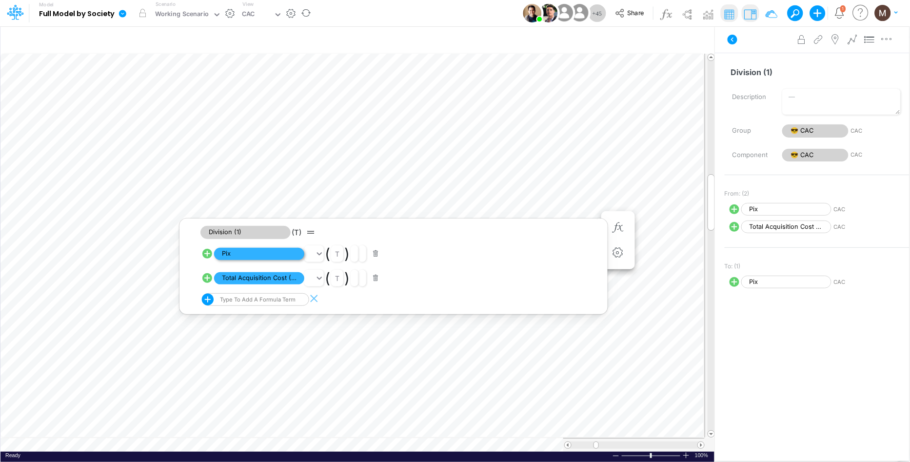
click at [269, 254] on span "Pix" at bounding box center [259, 254] width 90 height 12
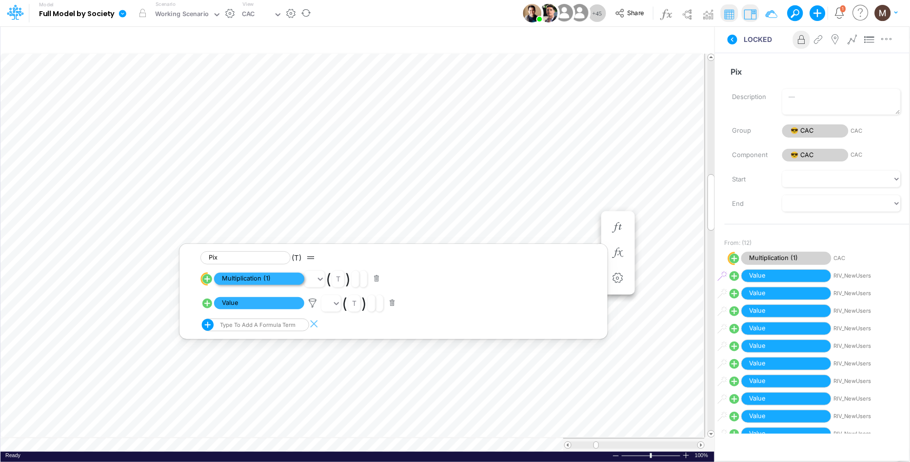
click at [263, 277] on span "Multiplication (1)" at bounding box center [259, 279] width 90 height 12
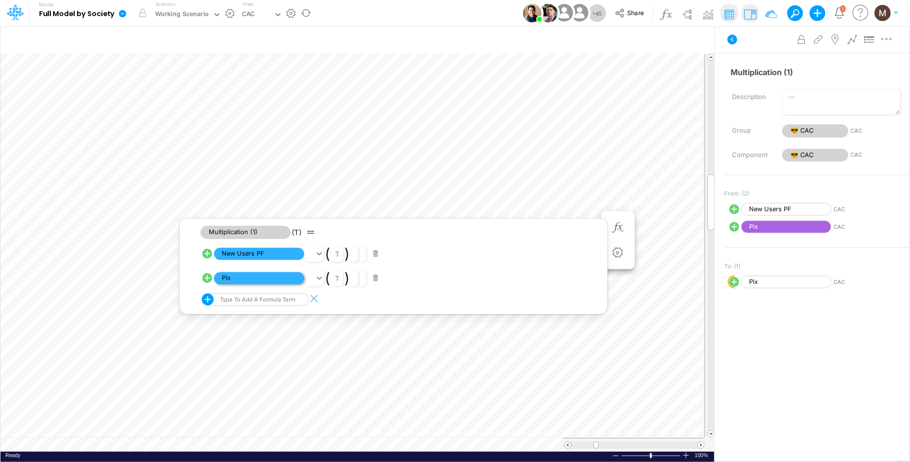
click at [244, 282] on span "Pix" at bounding box center [259, 278] width 90 height 12
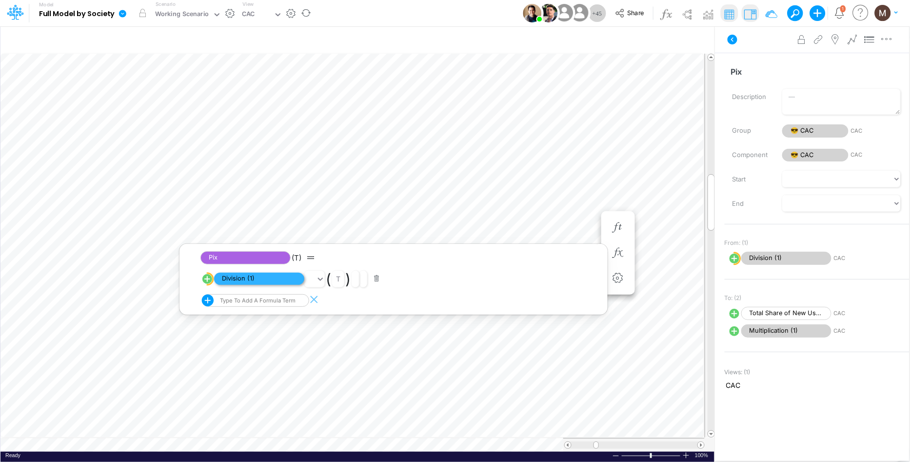
click at [247, 277] on span "Division (1)" at bounding box center [259, 279] width 90 height 12
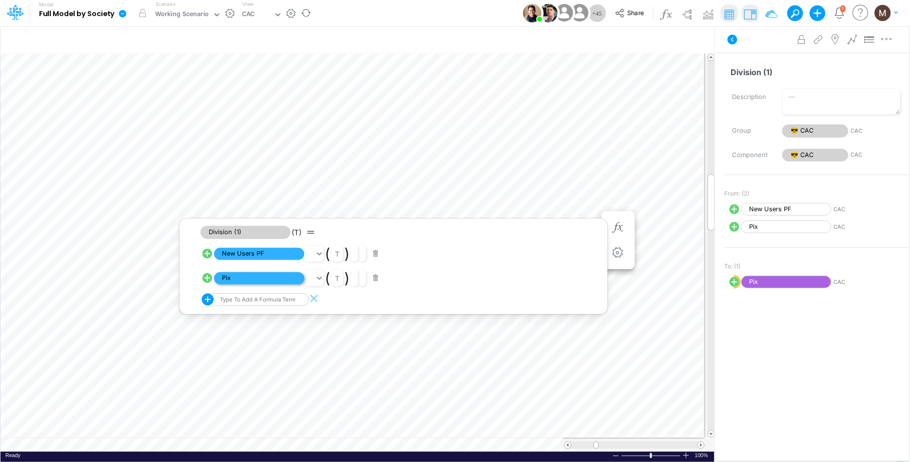
click at [247, 278] on span "Pix" at bounding box center [259, 278] width 90 height 12
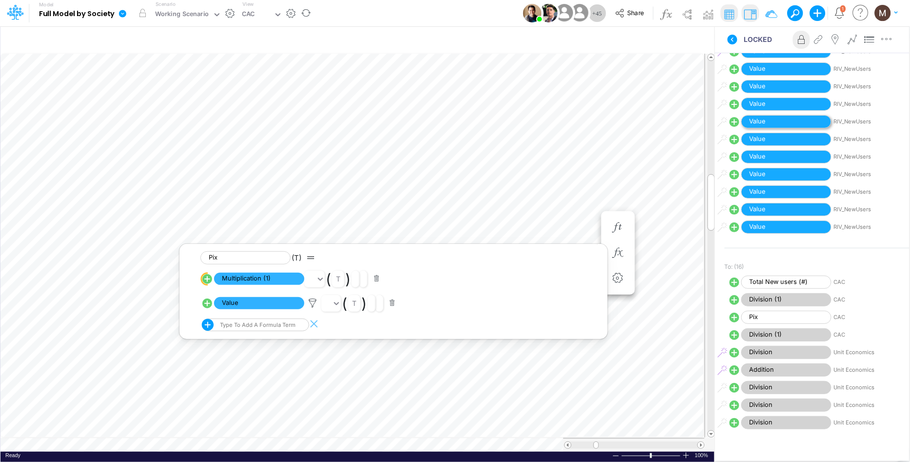
scroll to position [428, 0]
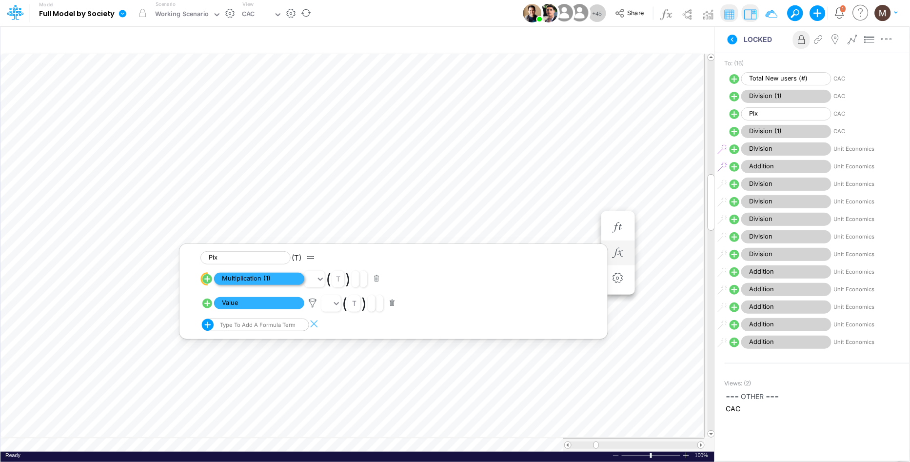
click at [254, 279] on span "Multiplication (1)" at bounding box center [259, 279] width 90 height 12
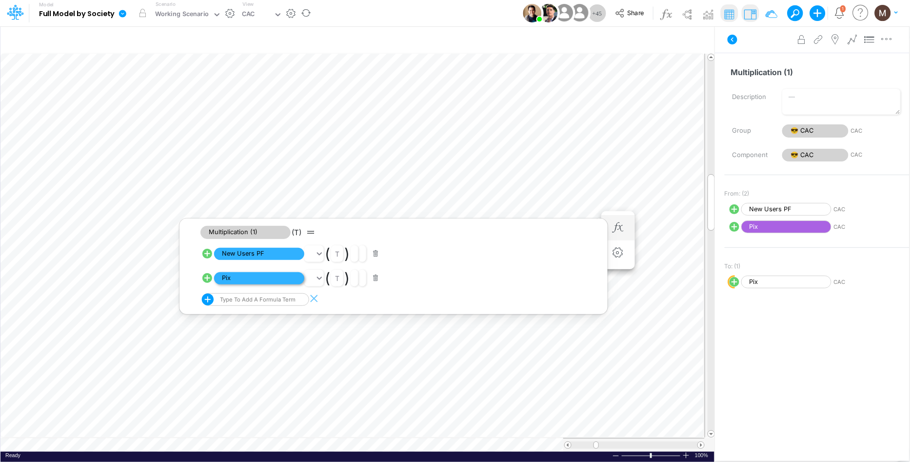
click at [260, 280] on span "Pix" at bounding box center [259, 278] width 90 height 12
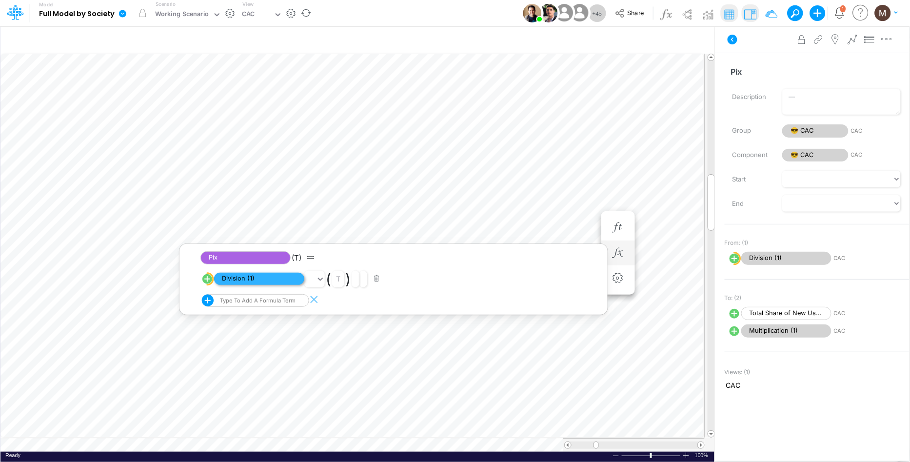
click at [267, 282] on span "Division (1)" at bounding box center [259, 279] width 90 height 12
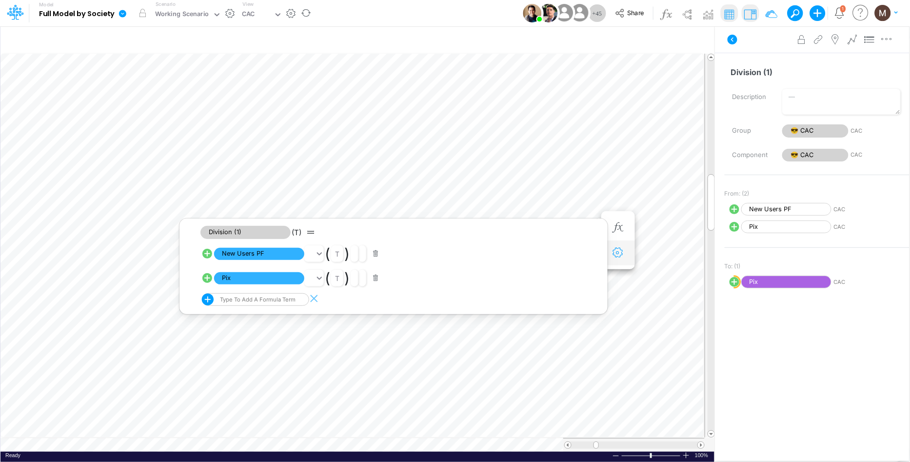
scroll to position [0, 0]
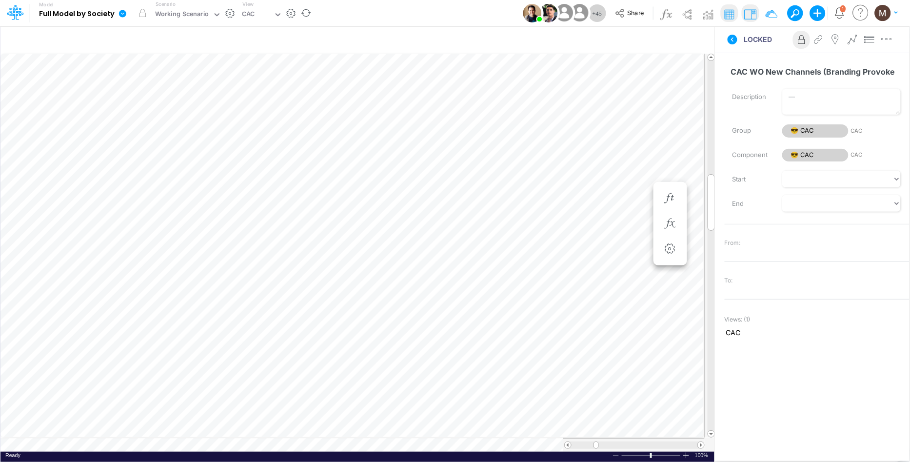
scroll to position [0, 0]
click at [752, 17] on img at bounding box center [750, 14] width 16 height 16
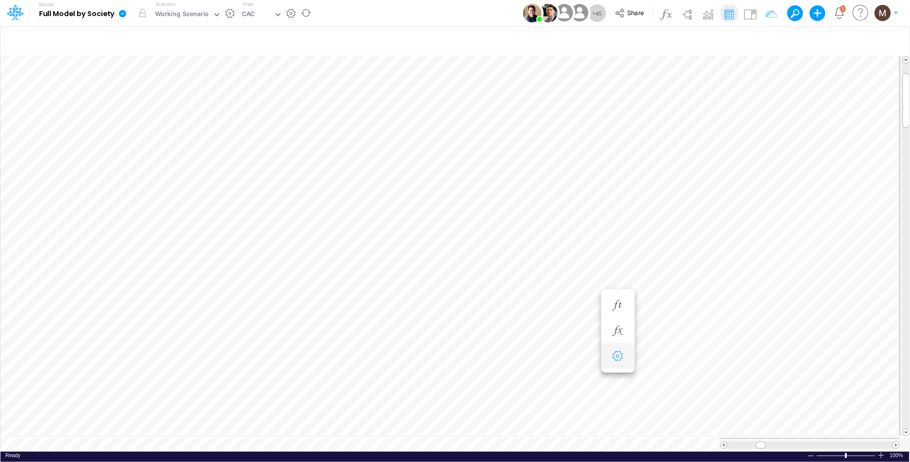
scroll to position [0, 0]
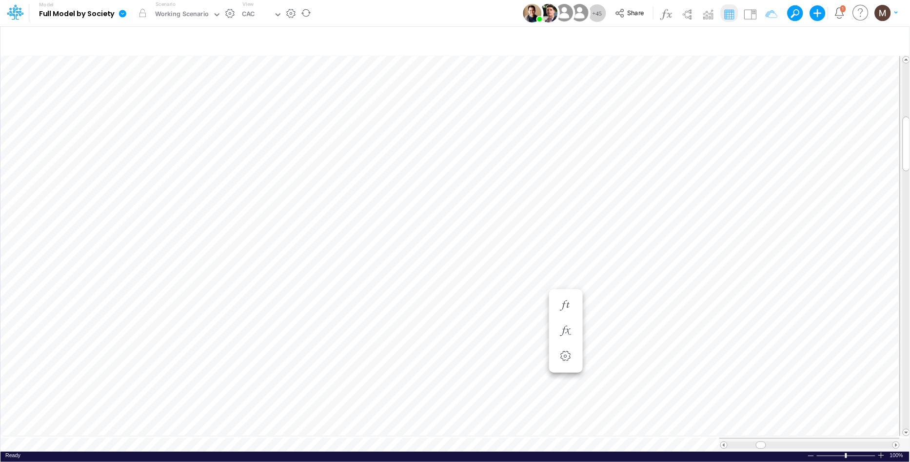
scroll to position [0, 0]
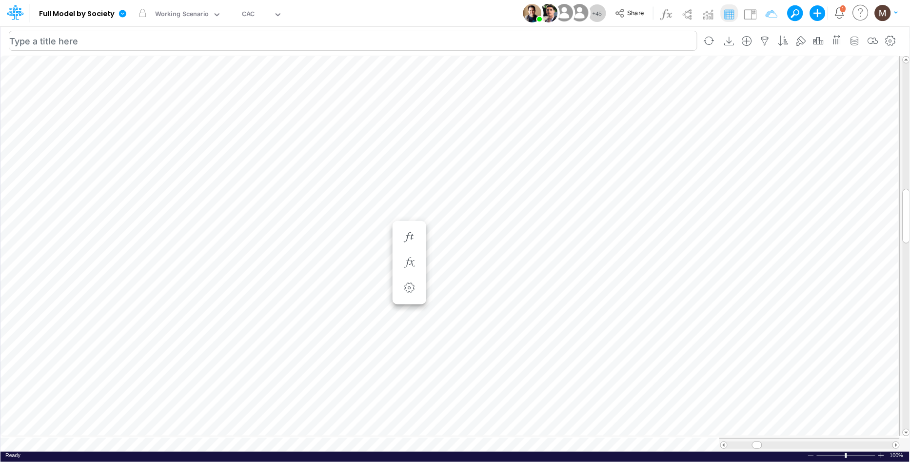
scroll to position [0, 0]
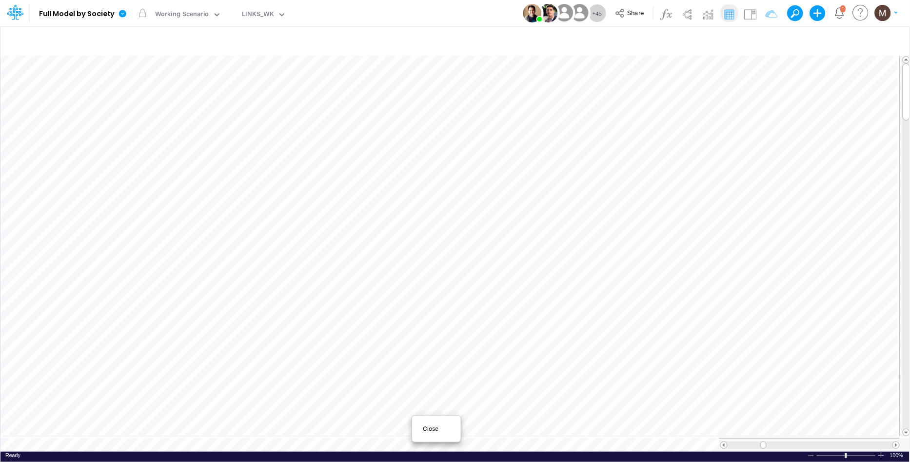
click at [428, 431] on span "Close" at bounding box center [436, 428] width 27 height 9
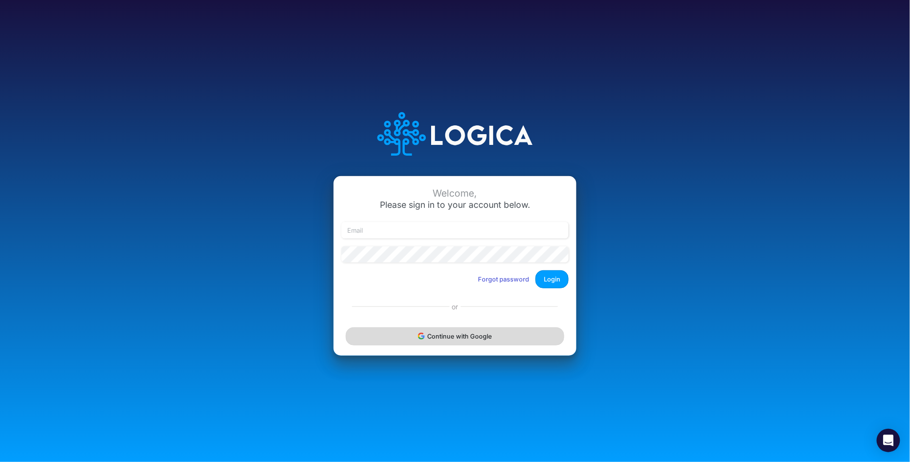
click at [464, 333] on button "Continue with Google" at bounding box center [455, 336] width 218 height 18
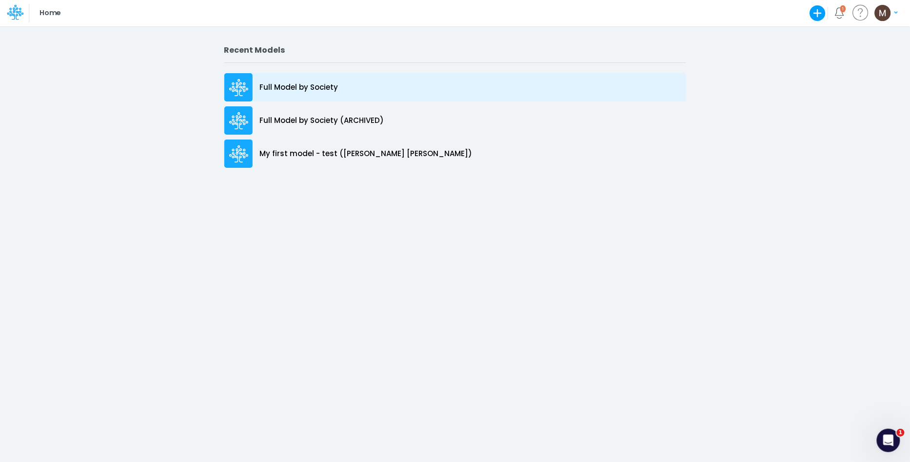
click at [312, 84] on p "Full Model by Society" at bounding box center [299, 87] width 79 height 11
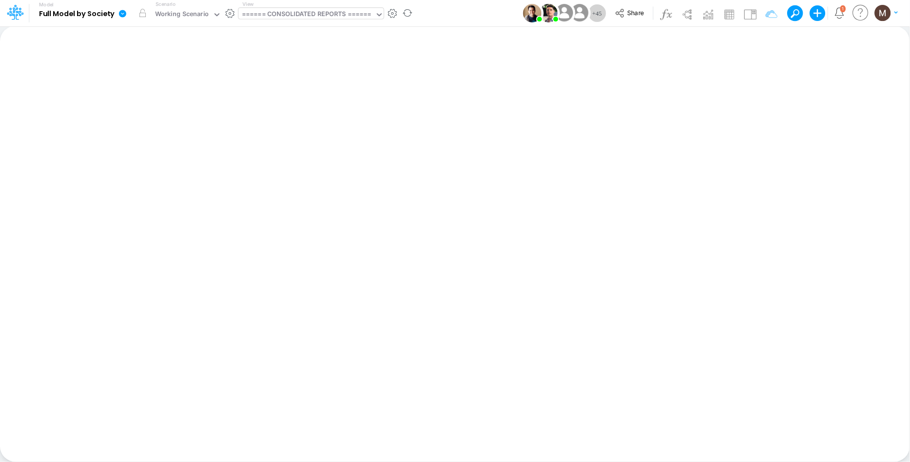
click at [343, 15] on div "====== CONSOLIDATED REPORTS ======" at bounding box center [307, 14] width 130 height 11
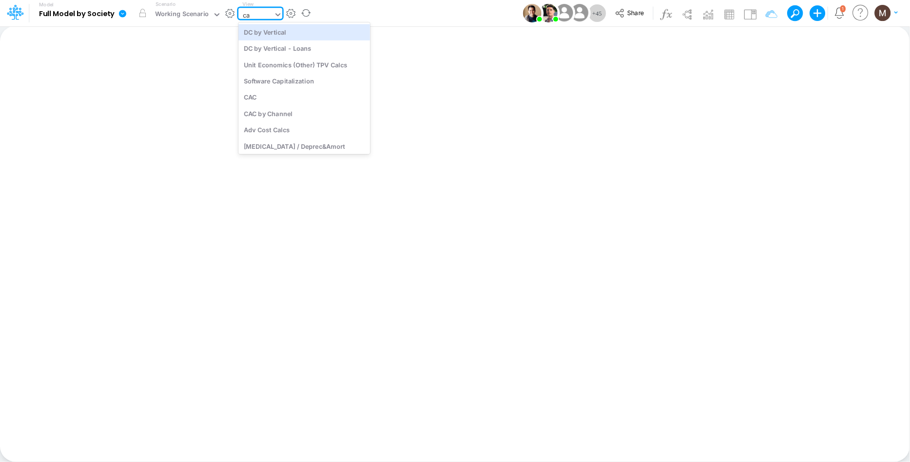
type input "cac"
click at [336, 29] on div "CAC" at bounding box center [304, 32] width 132 height 16
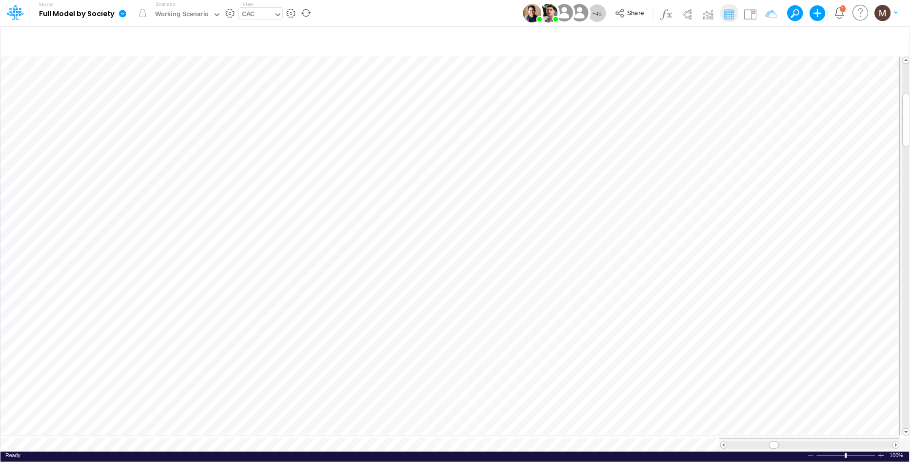
scroll to position [0, 0]
